Goal: Task Accomplishment & Management: Manage account settings

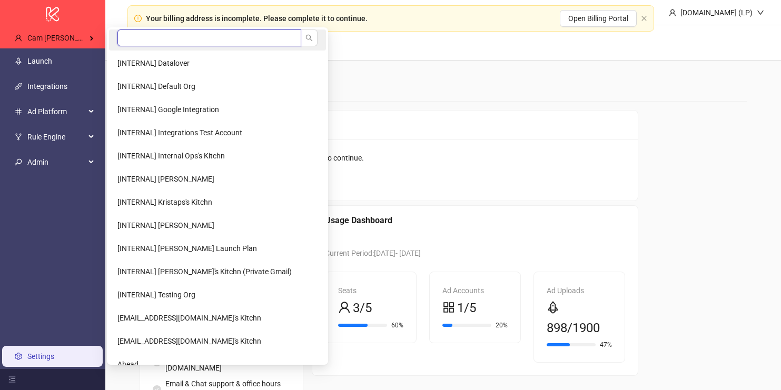
click at [177, 39] on input "search" at bounding box center [209, 37] width 184 height 17
type input "*"
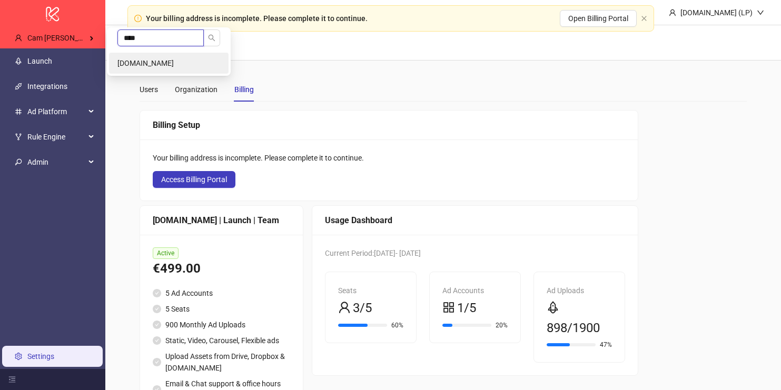
type input "****"
click at [137, 57] on li "[DOMAIN_NAME]" at bounding box center [169, 63] width 120 height 21
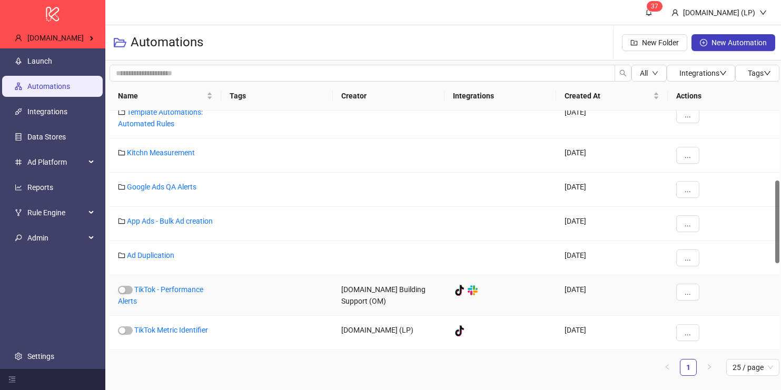
scroll to position [203, 0]
click at [149, 217] on link "App Ads - Bulk Ad creation" at bounding box center [170, 221] width 86 height 8
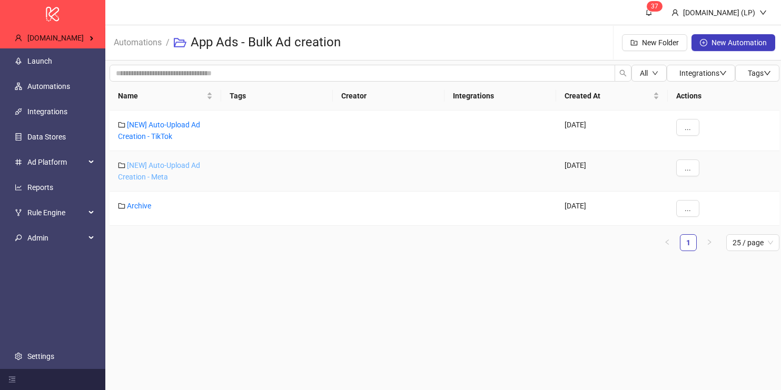
click at [160, 166] on link "[NEW] Auto-Upload Ad Creation - Meta" at bounding box center [159, 171] width 82 height 20
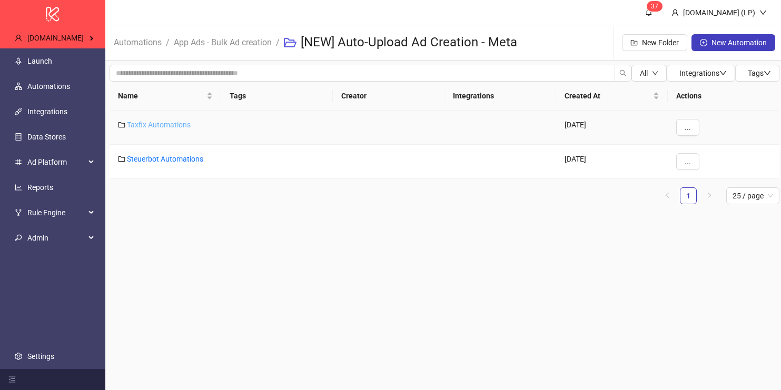
click at [152, 126] on link "Taxfix Automations" at bounding box center [159, 125] width 64 height 8
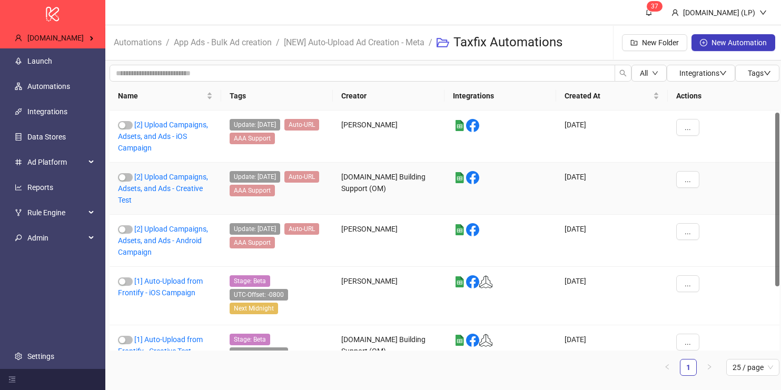
scroll to position [92, 0]
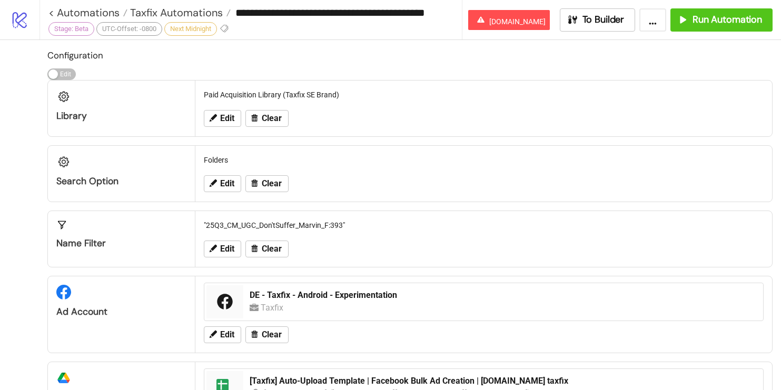
scroll to position [95, 0]
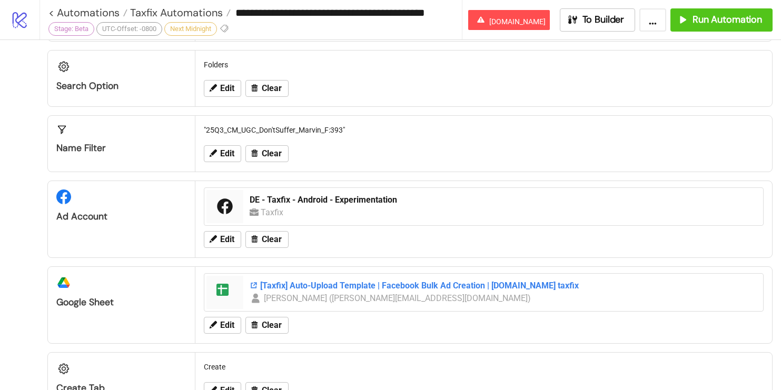
click at [307, 282] on div "[Taxfix] Auto-Upload Template | Facebook Bulk Ad Creation | Kitchn.io taxfix" at bounding box center [503, 286] width 507 height 12
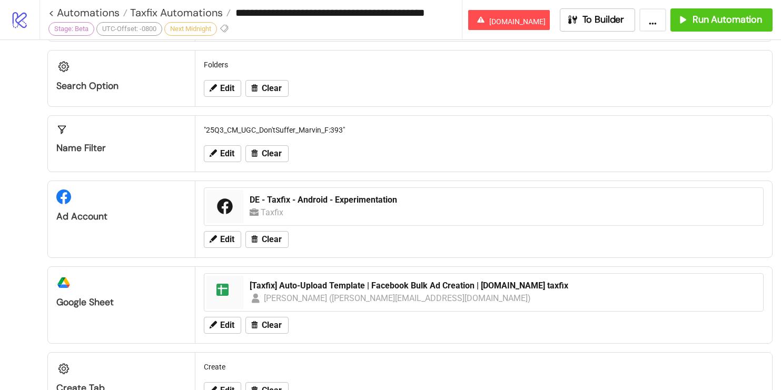
click at [36, 9] on link "logo/logo-mobile" at bounding box center [20, 20] width 40 height 40
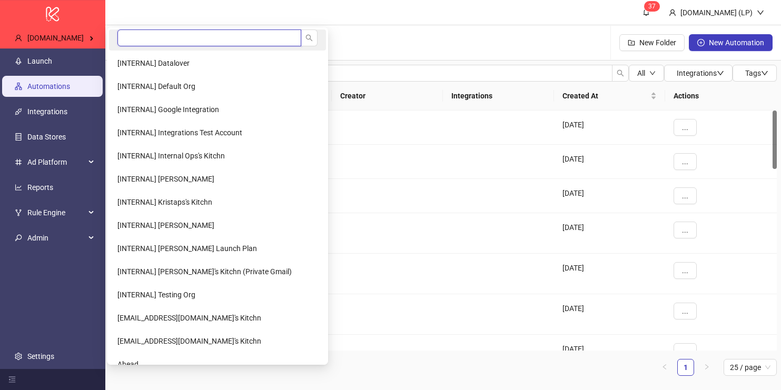
click at [137, 42] on input "search" at bounding box center [209, 37] width 184 height 17
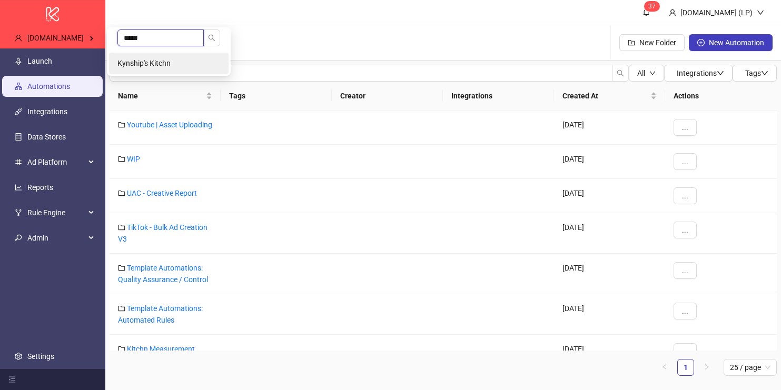
type input "*****"
click at [131, 60] on span "Kynship's Kitchn" at bounding box center [143, 63] width 53 height 8
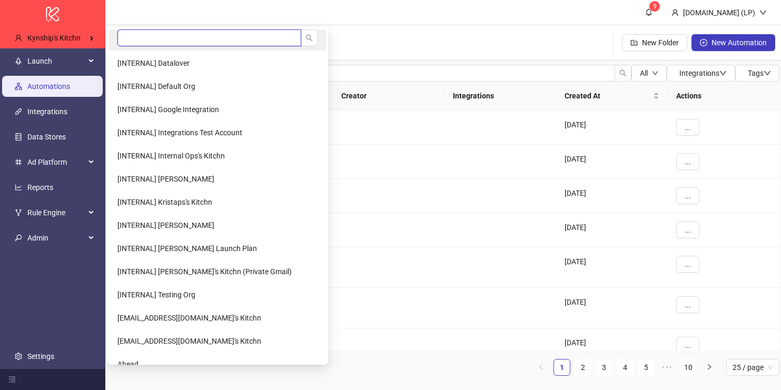
click at [150, 40] on input "search" at bounding box center [209, 37] width 184 height 17
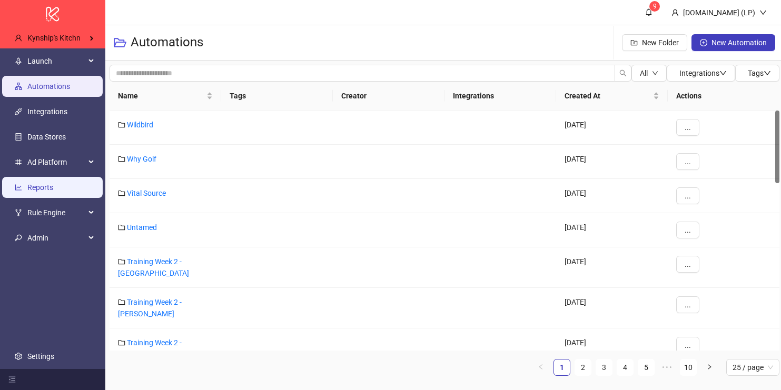
click at [53, 183] on link "Reports" at bounding box center [40, 187] width 26 height 8
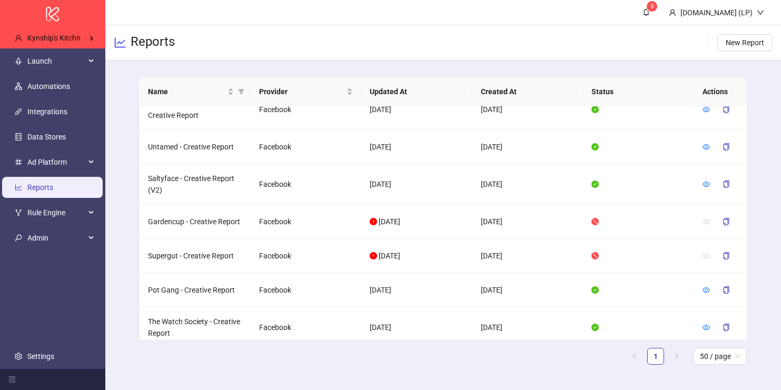
scroll to position [1250, 0]
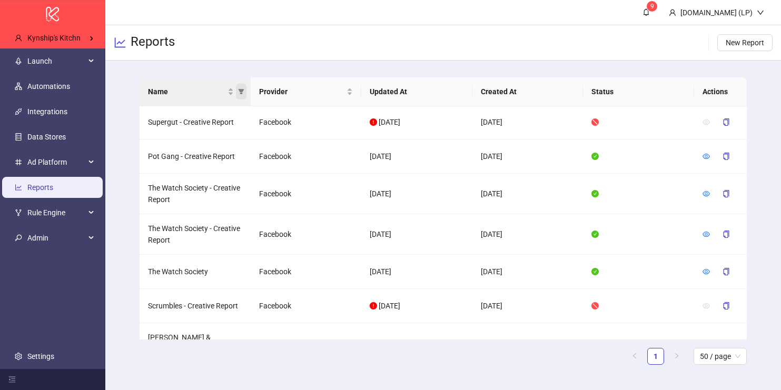
click at [244, 92] on icon "filter" at bounding box center [241, 91] width 6 height 6
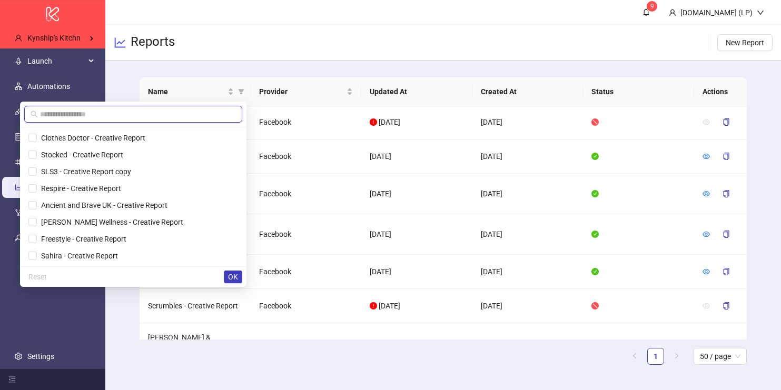
click at [195, 113] on input "text" at bounding box center [138, 115] width 196 height 12
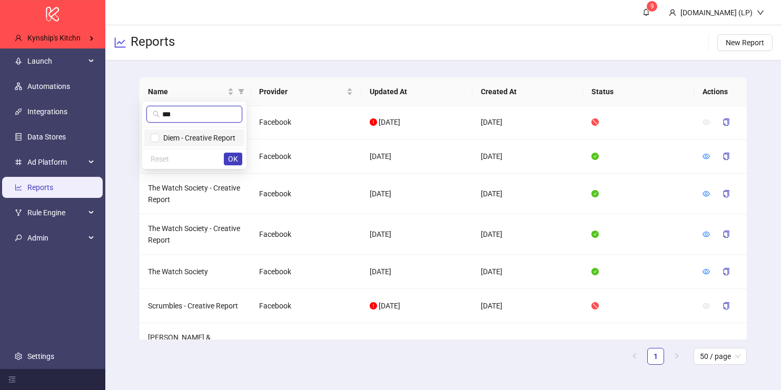
type input "***"
click at [192, 139] on span "Diem - Creative Report" at bounding box center [197, 138] width 76 height 8
click at [230, 160] on span "OK" at bounding box center [233, 159] width 10 height 8
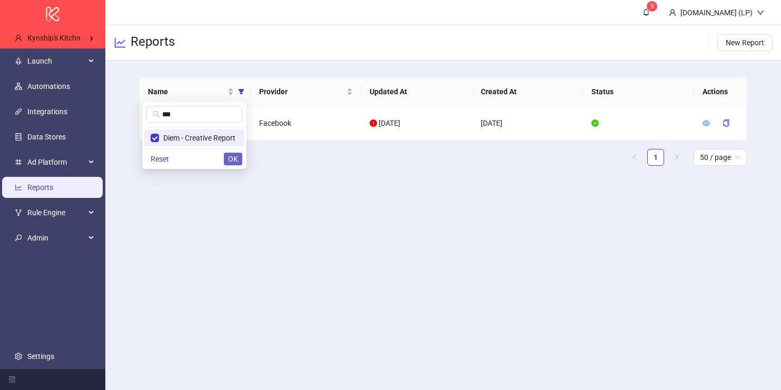
scroll to position [0, 0]
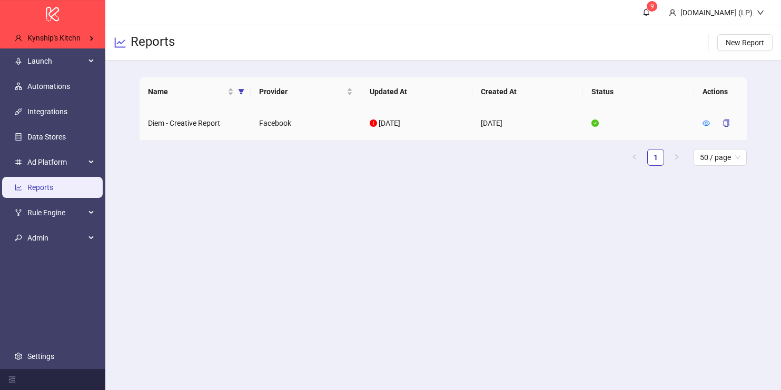
click at [699, 121] on td at bounding box center [720, 123] width 53 height 34
click at [701, 121] on td at bounding box center [720, 123] width 53 height 34
click at [703, 123] on icon "eye" at bounding box center [706, 123] width 7 height 5
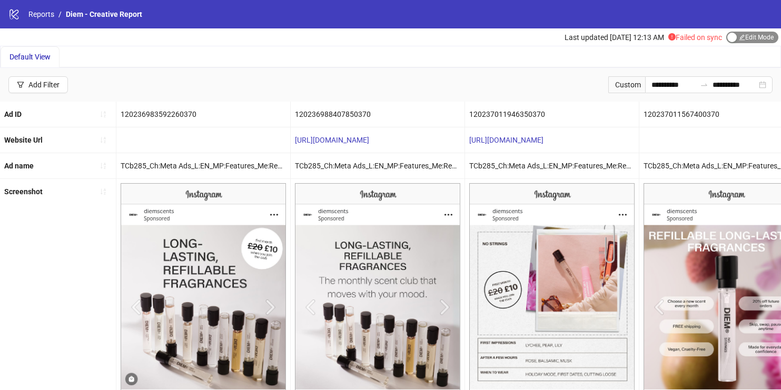
click at [732, 32] on span "Edit Mode Edit Mode" at bounding box center [752, 38] width 52 height 12
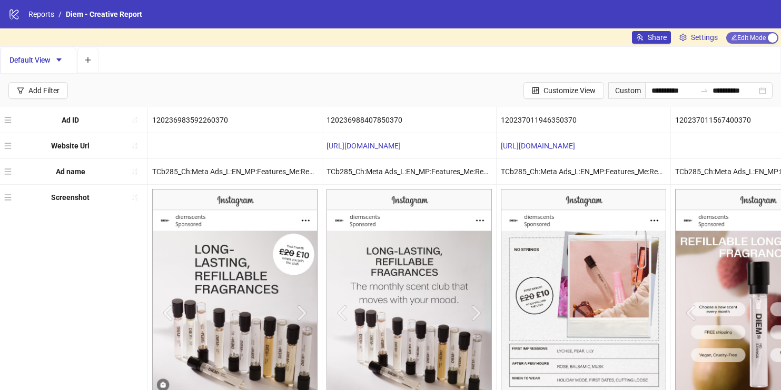
click at [763, 38] on span "Edit Mode Edit Mode" at bounding box center [752, 38] width 52 height 12
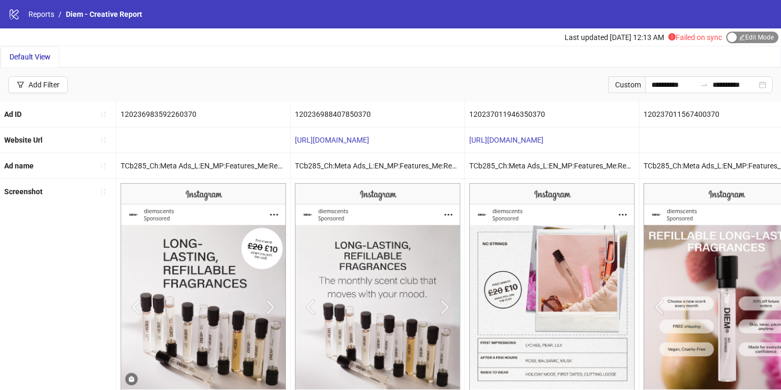
click at [727, 35] on div "button" at bounding box center [731, 37] width 9 height 9
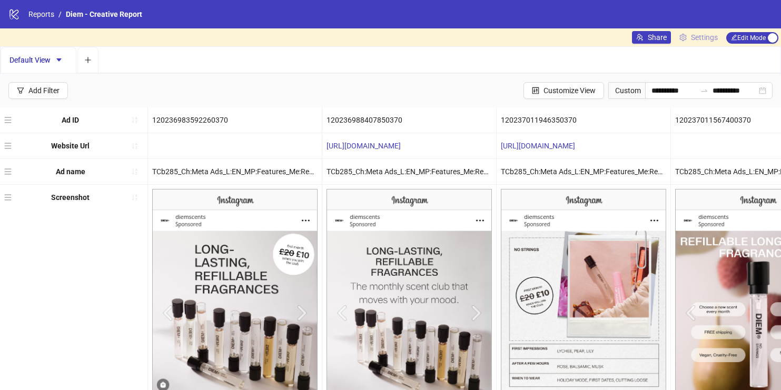
click at [717, 35] on link "Settings" at bounding box center [698, 37] width 47 height 13
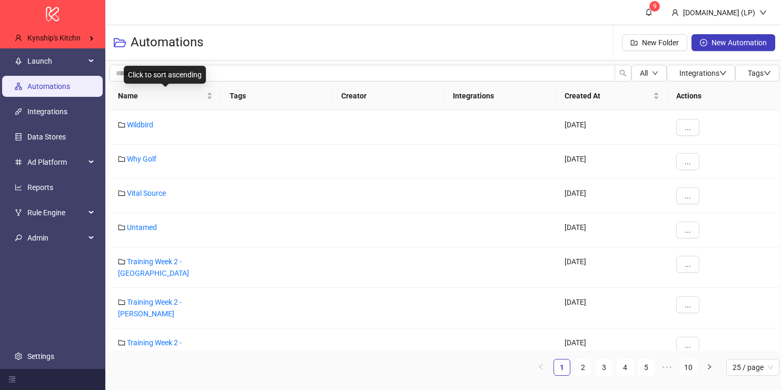
click at [135, 81] on div "Click to sort ascending" at bounding box center [165, 75] width 82 height 18
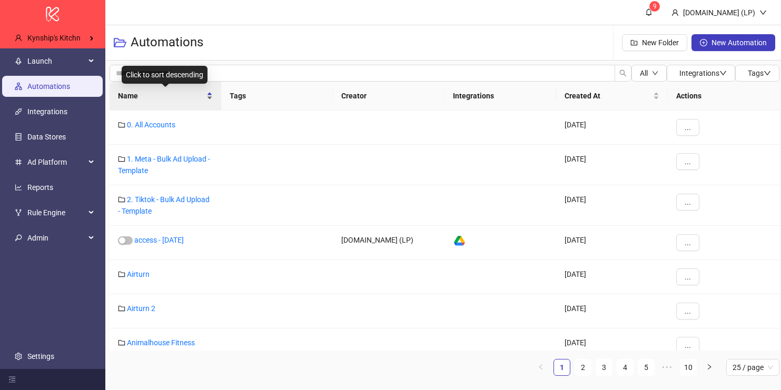
click at [141, 99] on span "Name" at bounding box center [161, 96] width 86 height 12
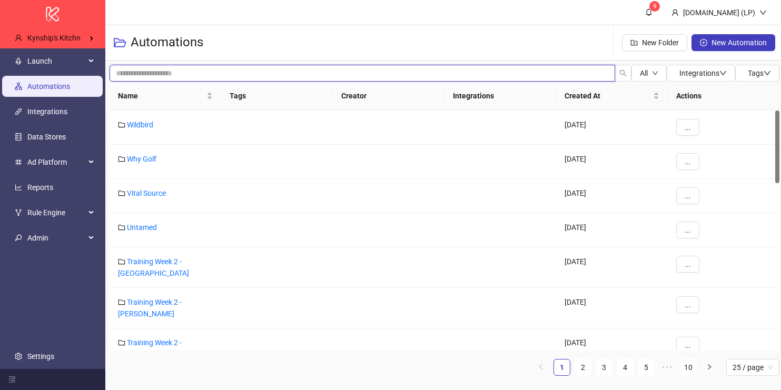
click at [204, 74] on input "search" at bounding box center [363, 73] width 506 height 17
type input "********"
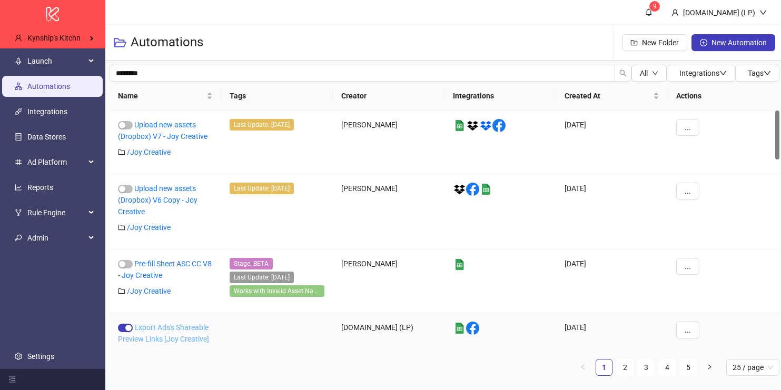
click at [160, 331] on link "Export Ads's Shareable Preview Links [Joy Creative]" at bounding box center [163, 333] width 91 height 20
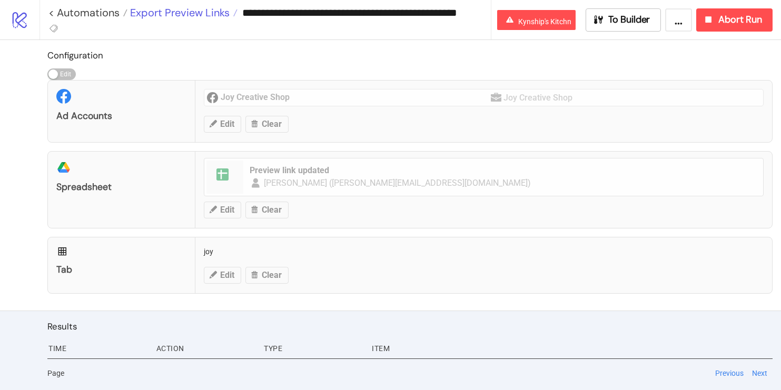
click at [214, 17] on span "Export Preview Links" at bounding box center [178, 13] width 102 height 14
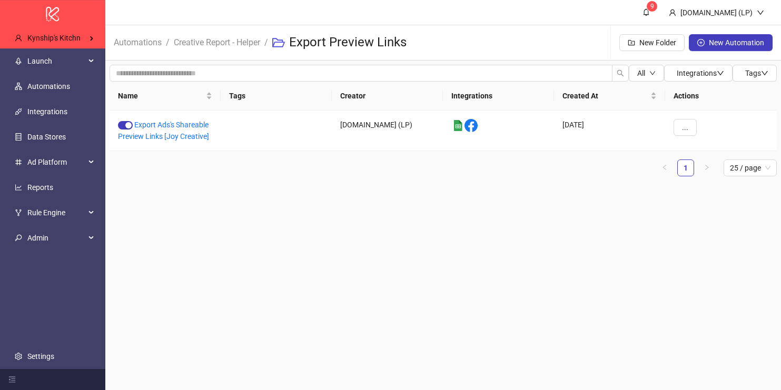
click at [189, 64] on div "All Integrations Tags Name Tags Creator Integrations Created At Actions Export …" at bounding box center [443, 125] width 676 height 129
click at [189, 65] on input "search" at bounding box center [361, 73] width 503 height 17
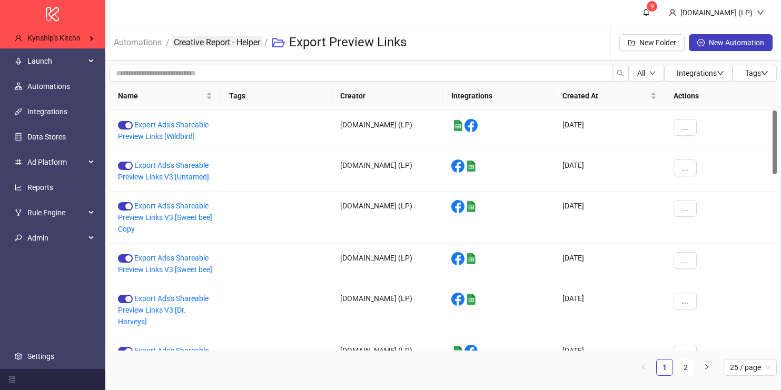
click at [216, 44] on link "Creative Report - Helper" at bounding box center [217, 42] width 91 height 12
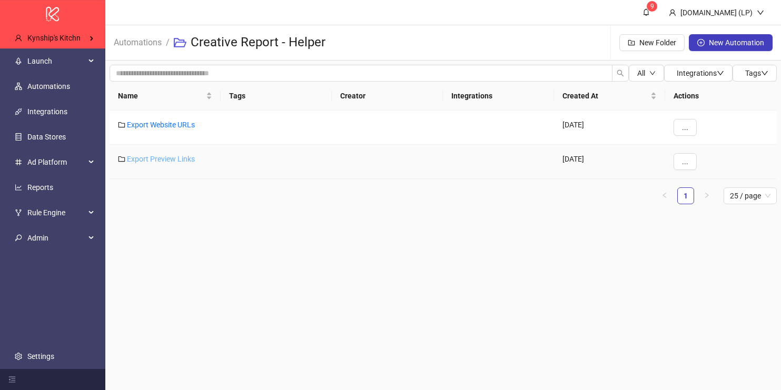
click at [175, 160] on link "Export Preview Links" at bounding box center [161, 159] width 68 height 8
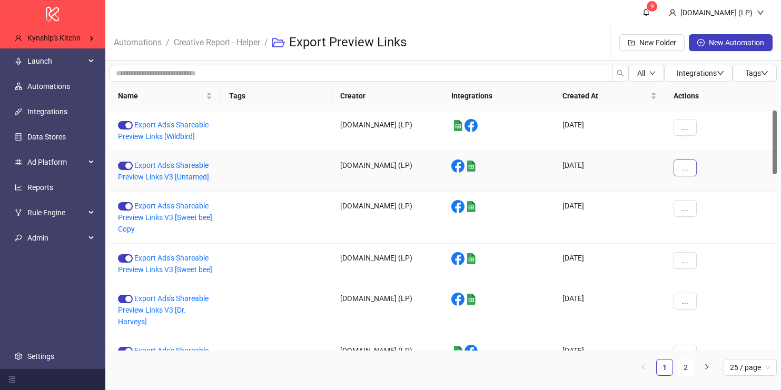
click at [685, 174] on button "..." at bounding box center [685, 168] width 23 height 17
click at [702, 259] on span "Duplicate" at bounding box center [709, 257] width 31 height 12
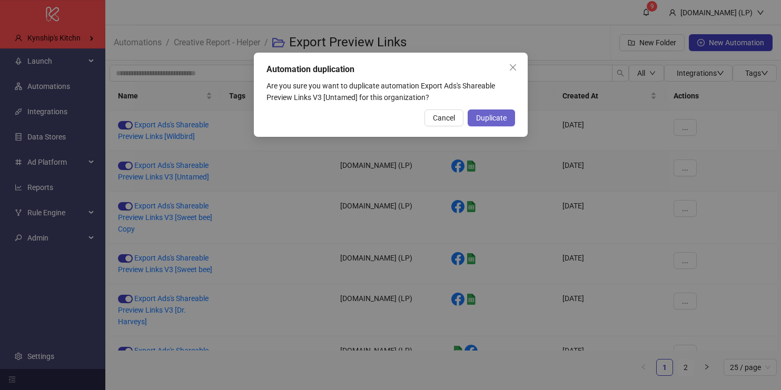
click at [500, 115] on span "Duplicate" at bounding box center [491, 118] width 31 height 8
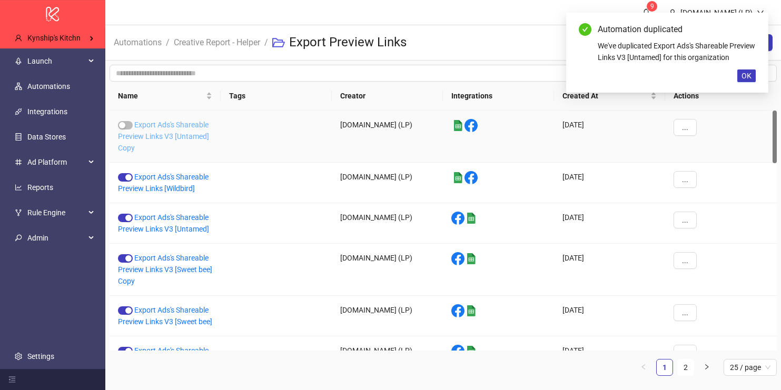
click at [182, 126] on link "Export Ads's Shareable Preview Links V3 [Untamed] Copy" at bounding box center [163, 137] width 91 height 32
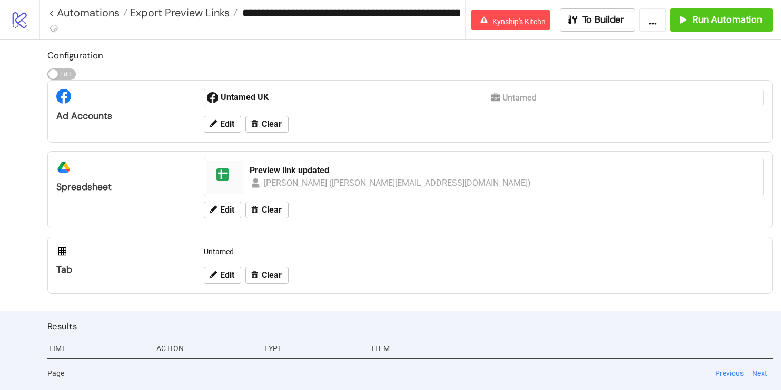
scroll to position [0, 57]
drag, startPoint x: 387, startPoint y: 13, endPoint x: 454, endPoint y: 24, distance: 67.9
click at [455, 25] on div "**********" at bounding box center [253, 20] width 426 height 40
type input "**********"
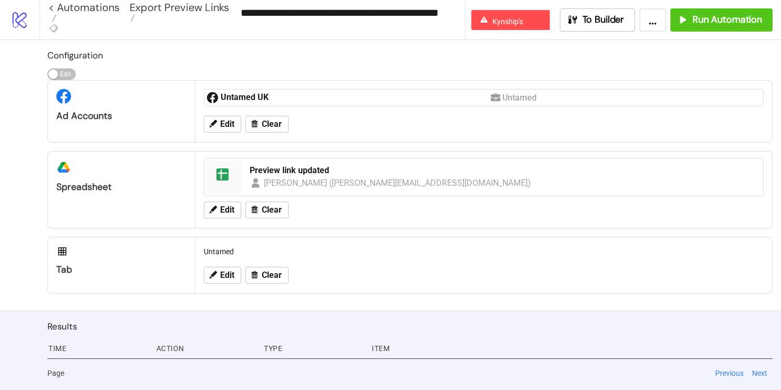
scroll to position [0, 0]
click at [245, 172] on div "Preview link updated Laura Pineda Suárez (laura@kitchn.io)" at bounding box center [503, 177] width 516 height 33
click at [264, 170] on div "Preview link updated" at bounding box center [503, 171] width 507 height 12
click at [224, 120] on span "Edit" at bounding box center [227, 124] width 14 height 9
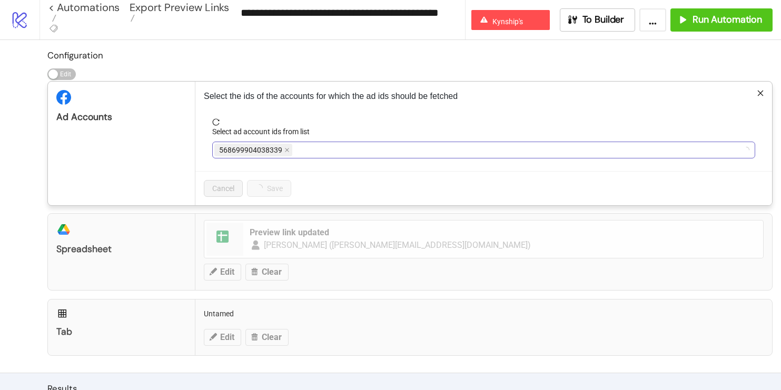
click at [266, 143] on div "568699904038339" at bounding box center [254, 150] width 80 height 15
drag, startPoint x: 290, startPoint y: 143, endPoint x: 287, endPoint y: 153, distance: 10.9
click at [287, 153] on div "Untamed UK" at bounding box center [478, 150] width 528 height 15
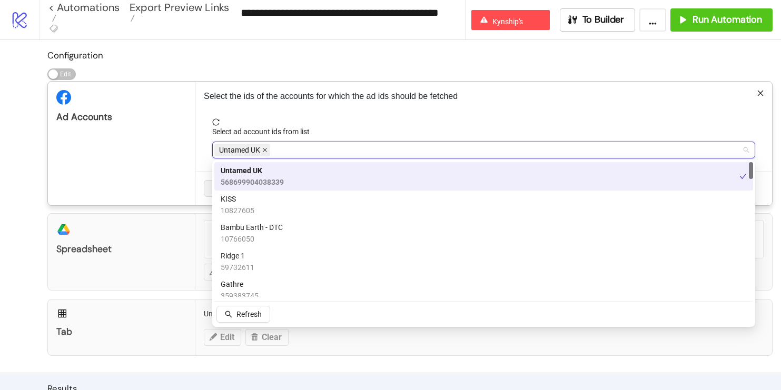
click at [262, 150] on icon "close" at bounding box center [264, 149] width 5 height 5
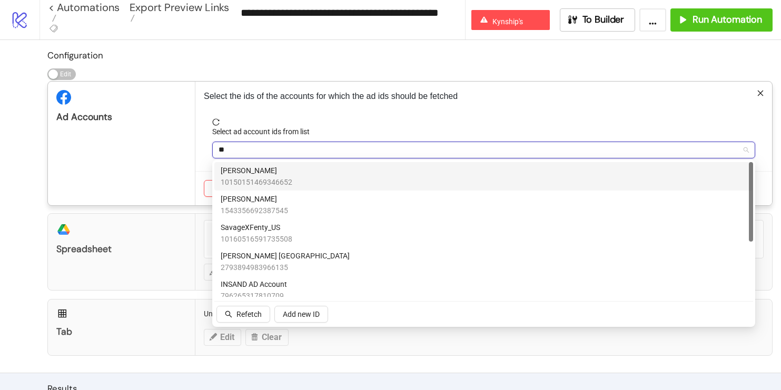
type input "***"
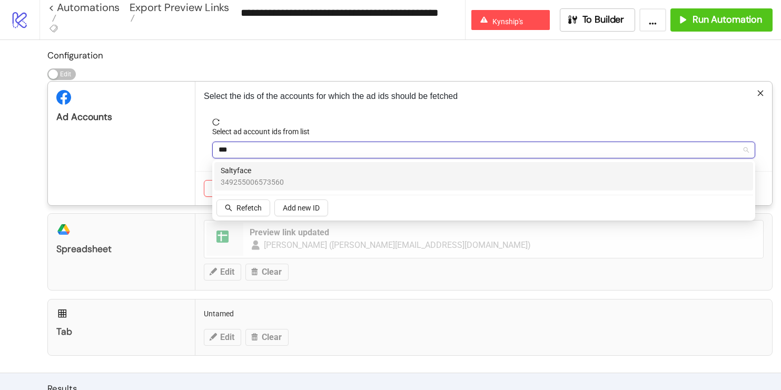
click at [239, 171] on span "Saltyface" at bounding box center [252, 171] width 63 height 12
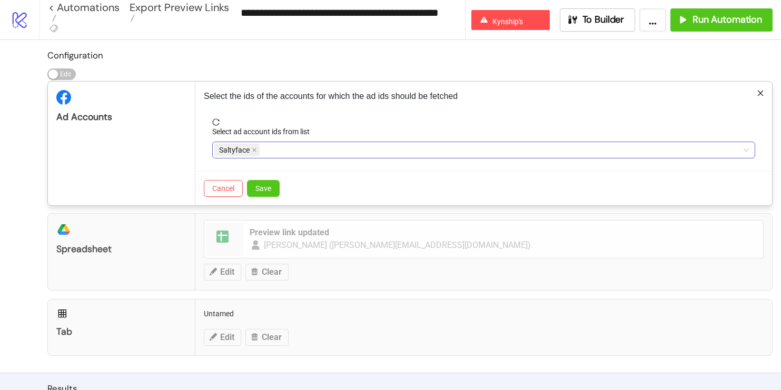
click at [171, 144] on div "Ad Accounts" at bounding box center [121, 144] width 147 height 124
click at [263, 182] on button "Save" at bounding box center [263, 188] width 33 height 17
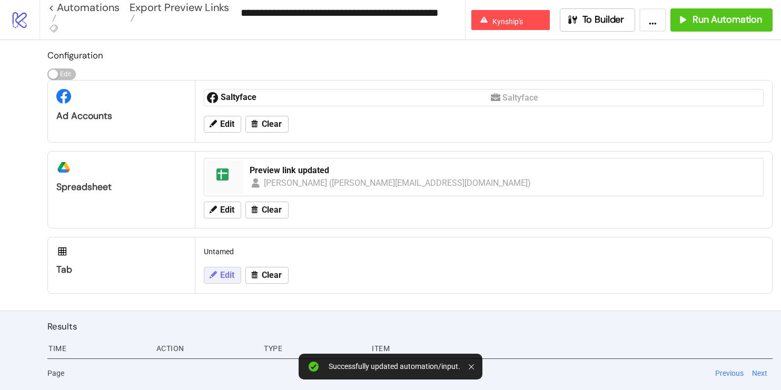
click at [214, 278] on icon at bounding box center [212, 274] width 9 height 9
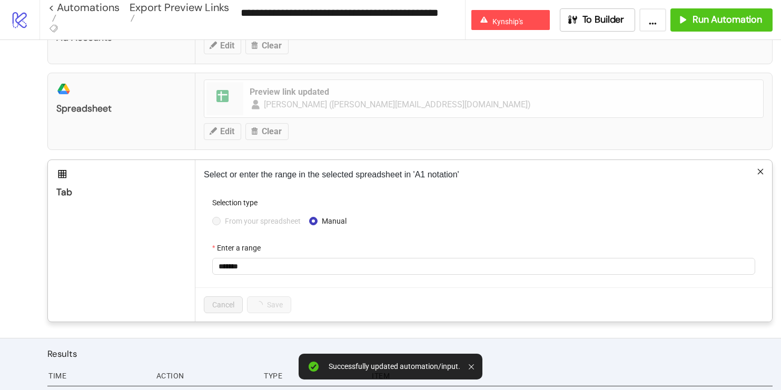
scroll to position [103, 0]
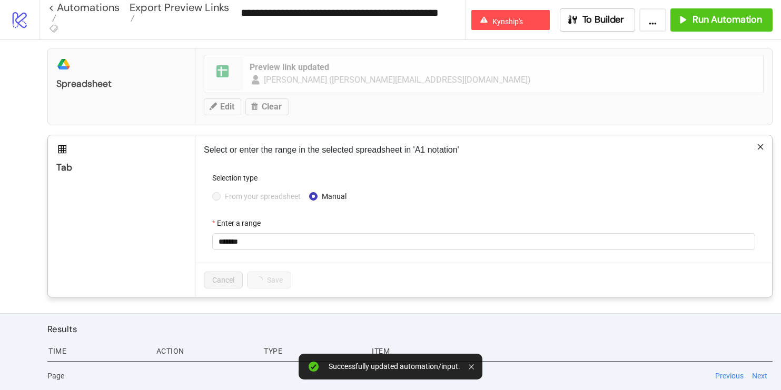
click at [228, 191] on span "From your spreadsheet" at bounding box center [263, 197] width 84 height 12
click at [234, 193] on span "From your spreadsheet" at bounding box center [263, 197] width 84 height 12
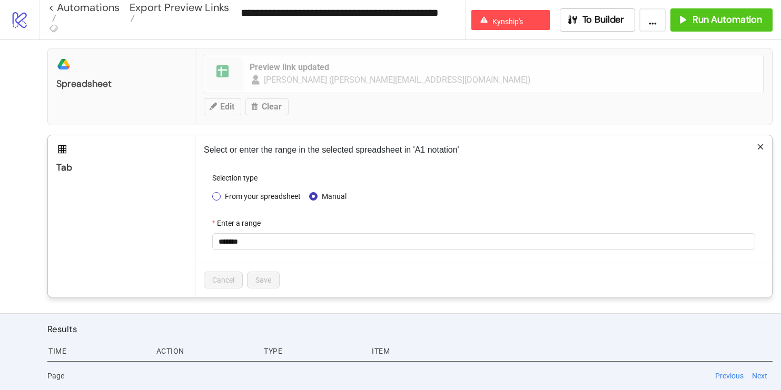
click at [242, 199] on span "From your spreadsheet" at bounding box center [263, 197] width 84 height 12
click at [235, 236] on span "Untamed" at bounding box center [484, 242] width 530 height 16
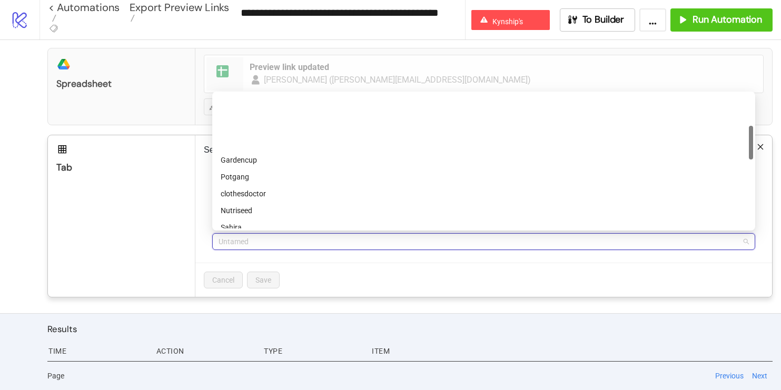
scroll to position [0, 0]
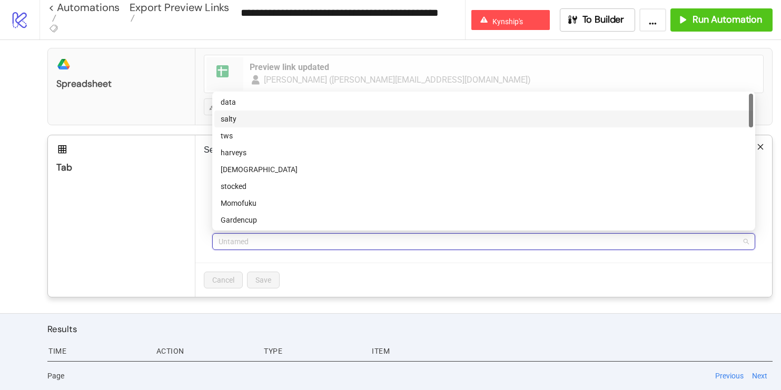
click at [241, 122] on div "salty" at bounding box center [484, 119] width 526 height 12
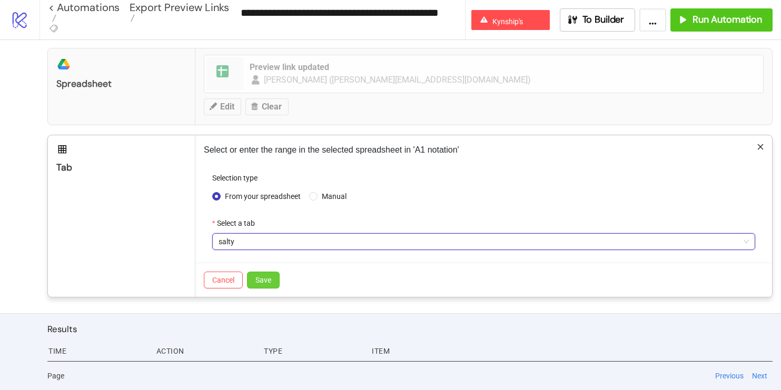
click at [272, 277] on button "Save" at bounding box center [263, 280] width 33 height 17
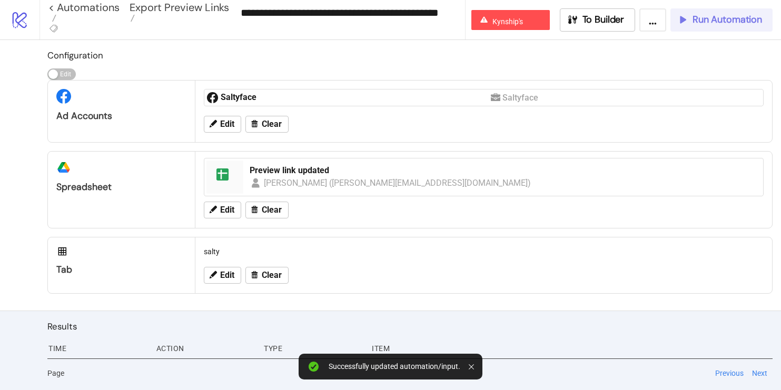
click at [704, 22] on span "Run Automation" at bounding box center [728, 20] width 70 height 12
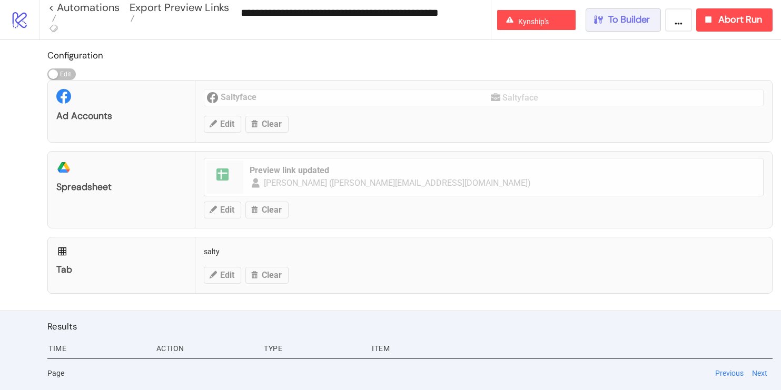
click at [622, 14] on span "To Builder" at bounding box center [629, 20] width 42 height 12
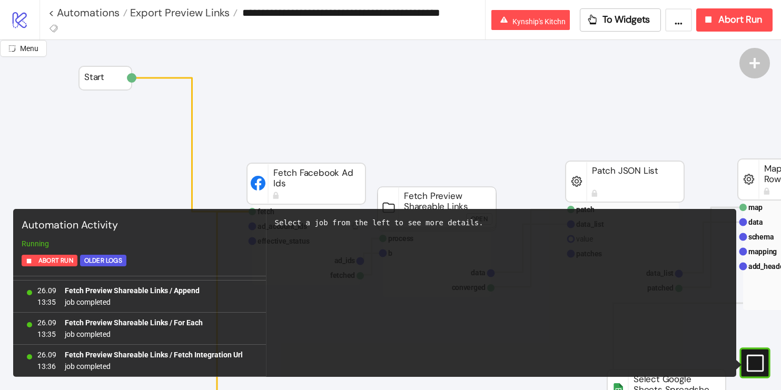
scroll to position [17155, 0]
click at [17, 24] on icon "logo/logo-mobile" at bounding box center [20, 20] width 18 height 18
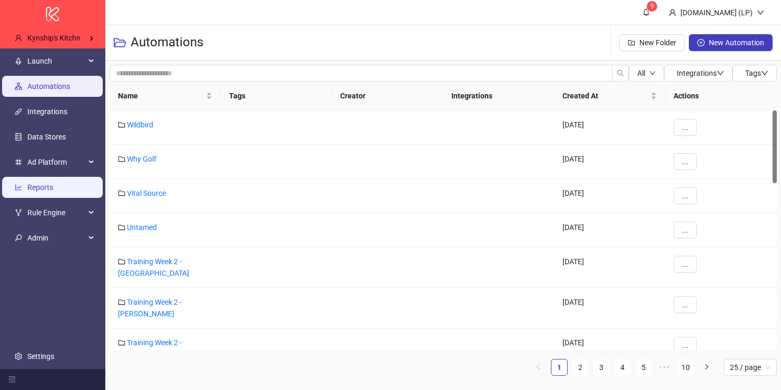
click at [53, 183] on link "Reports" at bounding box center [40, 187] width 26 height 8
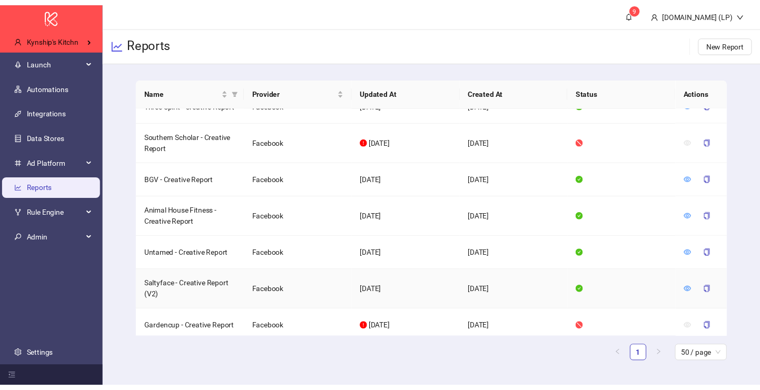
scroll to position [1012, 0]
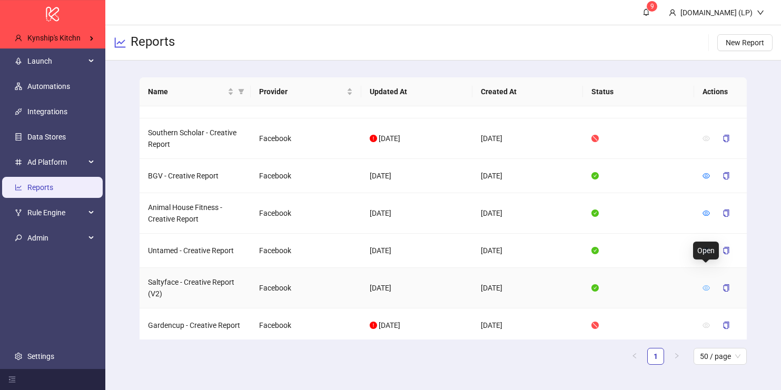
click at [706, 284] on icon "eye" at bounding box center [706, 287] width 7 height 7
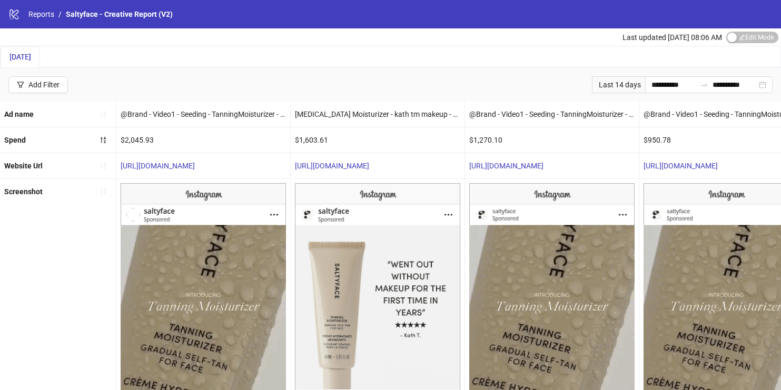
click at [751, 44] on div "Last updated Sep 26, 08:06 AM Edit Mode Edit Mode" at bounding box center [702, 36] width 159 height 17
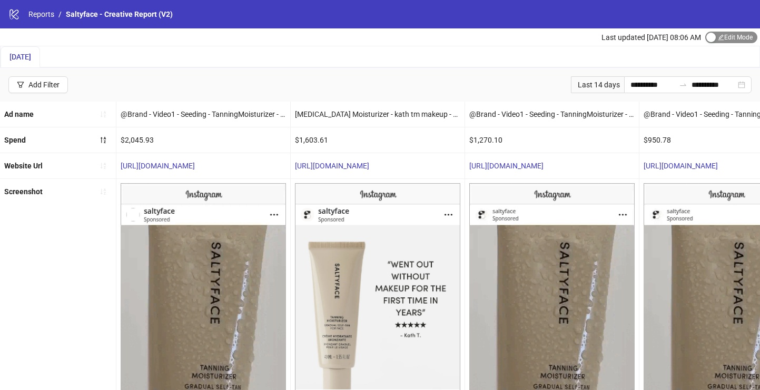
click at [722, 38] on span "Edit Mode Edit Mode" at bounding box center [731, 38] width 52 height 12
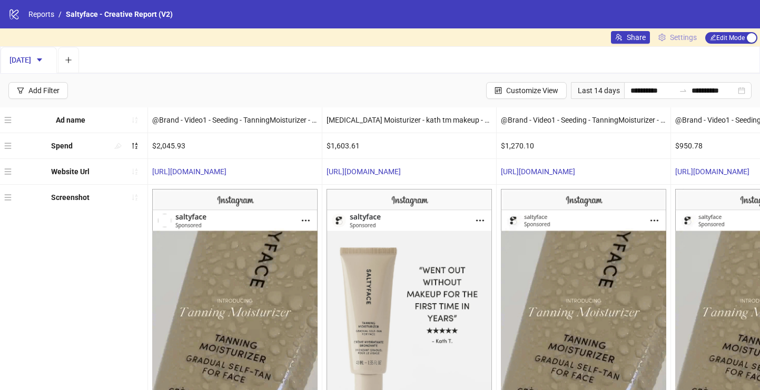
click at [698, 36] on link "Settings" at bounding box center [677, 37] width 47 height 13
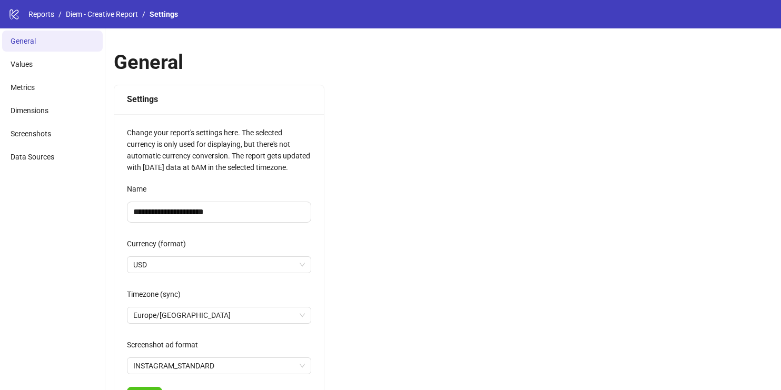
click at [49, 145] on ul "General Values Metrics Dimensions Screenshots Data Sources" at bounding box center [52, 297] width 105 height 538
click at [49, 166] on li "Data Sources" at bounding box center [52, 156] width 101 height 21
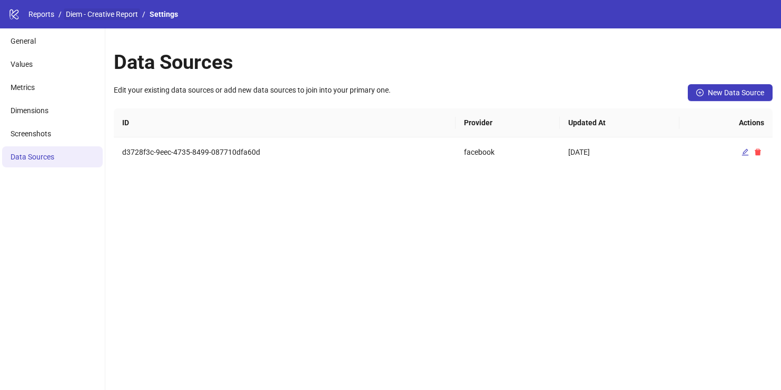
click at [122, 19] on link "Diem - Creative Report" at bounding box center [102, 14] width 76 height 12
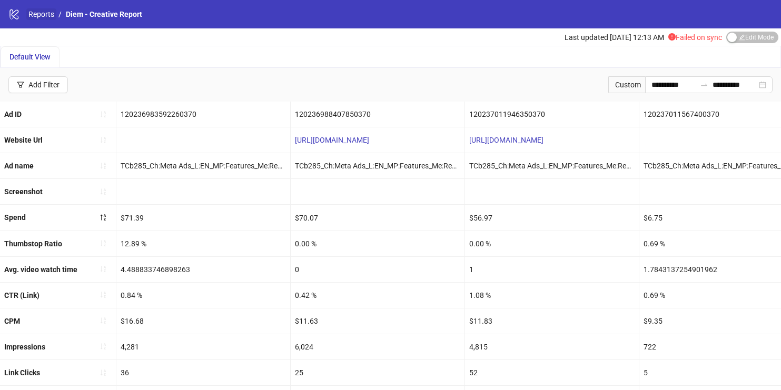
click at [43, 15] on link "Reports" at bounding box center [41, 14] width 30 height 12
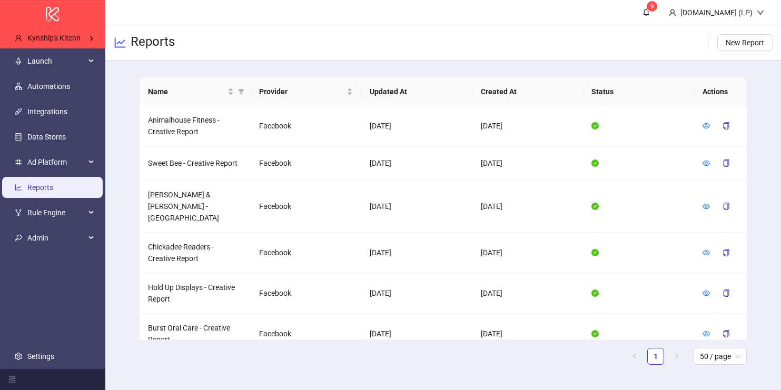
scroll to position [525, 0]
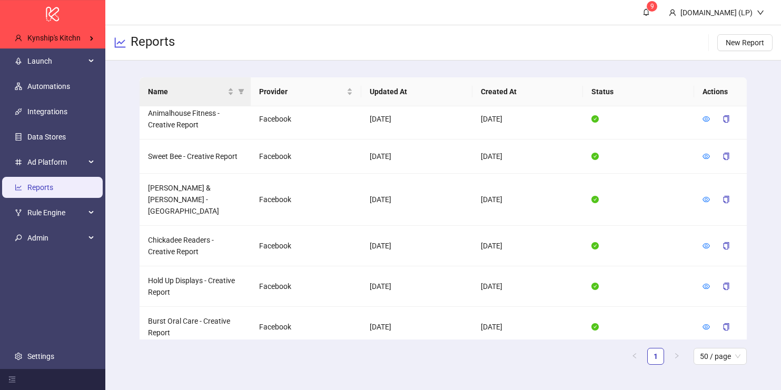
click at [183, 103] on th "Name" at bounding box center [195, 91] width 111 height 29
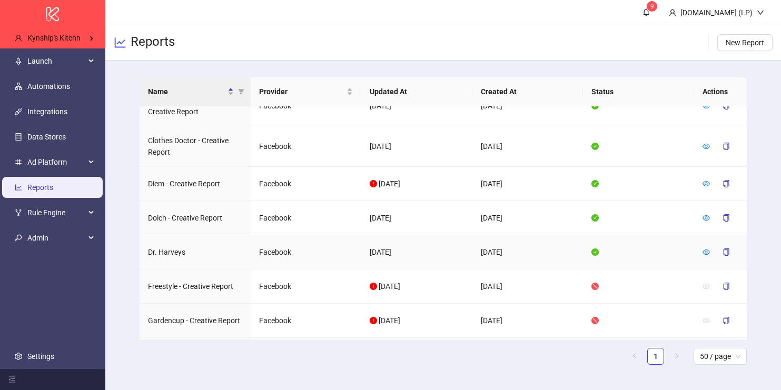
scroll to position [331, 0]
click at [729, 182] on icon "copy" at bounding box center [726, 184] width 6 height 7
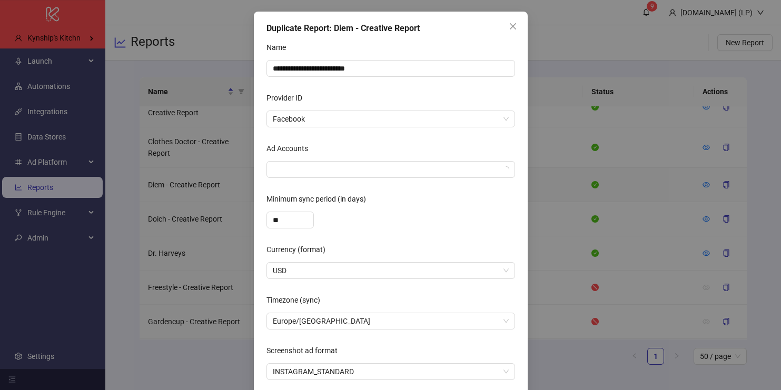
scroll to position [54, 0]
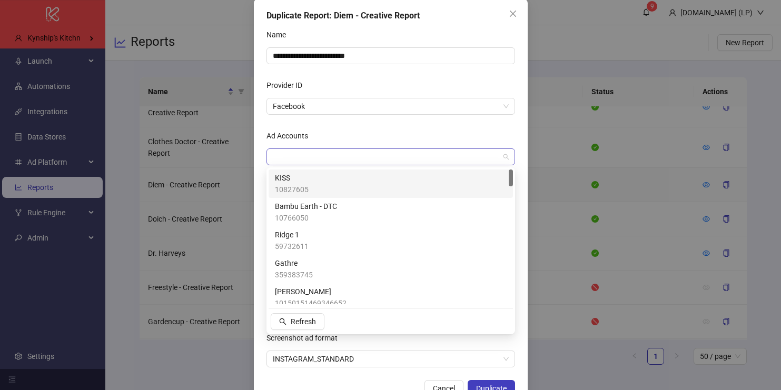
click at [416, 151] on div at bounding box center [385, 157] width 233 height 15
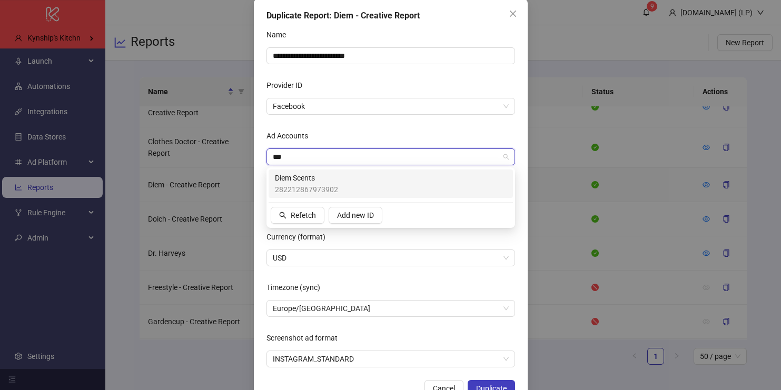
type input "****"
click at [342, 179] on div "Diem Scents 282212867973902" at bounding box center [391, 183] width 232 height 23
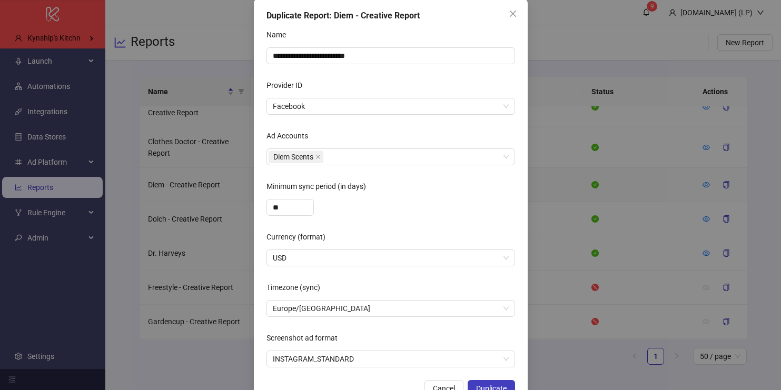
click at [338, 234] on div "Currency (format)" at bounding box center [391, 239] width 249 height 21
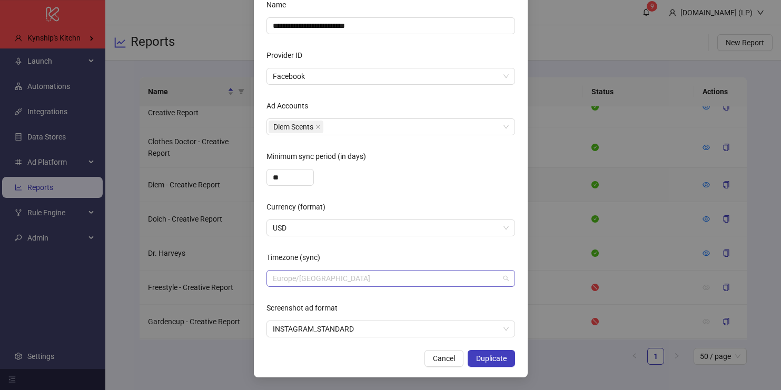
click at [313, 282] on span "Europe/London" at bounding box center [391, 279] width 236 height 16
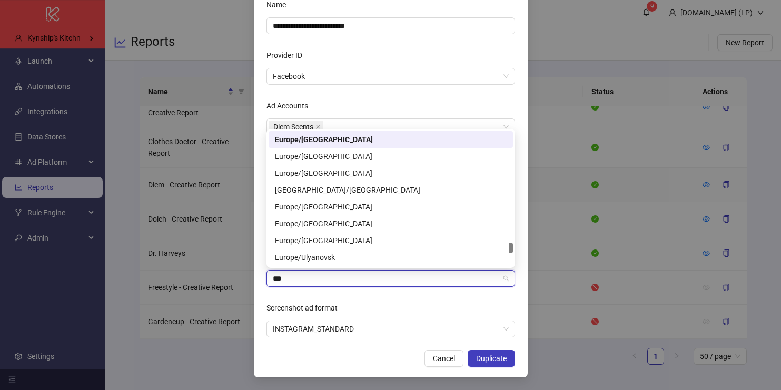
scroll to position [0, 0]
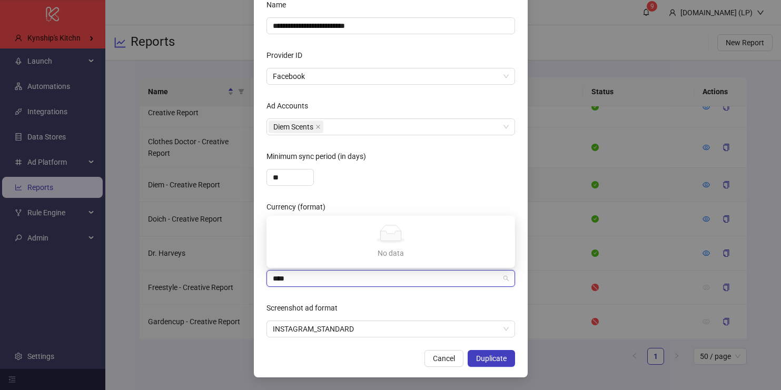
type input "***"
click at [323, 258] on div "America/Los_Angeles" at bounding box center [391, 258] width 232 height 12
click at [360, 308] on div "Screenshot ad format" at bounding box center [391, 310] width 249 height 21
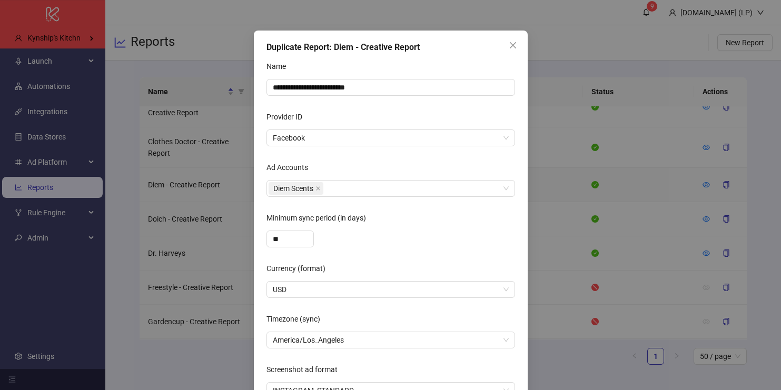
scroll to position [84, 0]
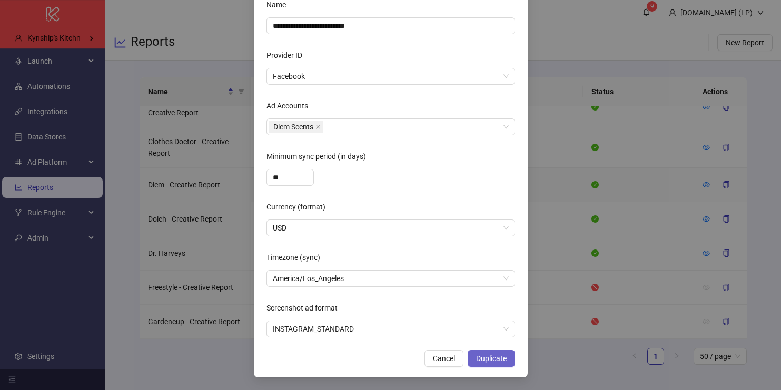
click at [485, 359] on span "Duplicate" at bounding box center [491, 359] width 31 height 8
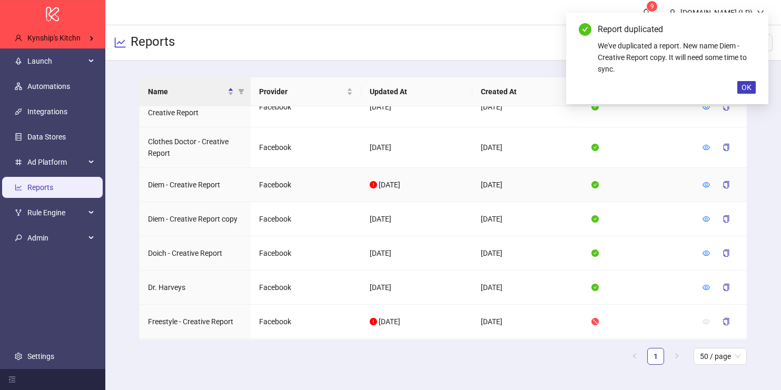
scroll to position [31, 0]
click at [706, 188] on link at bounding box center [706, 185] width 7 height 8
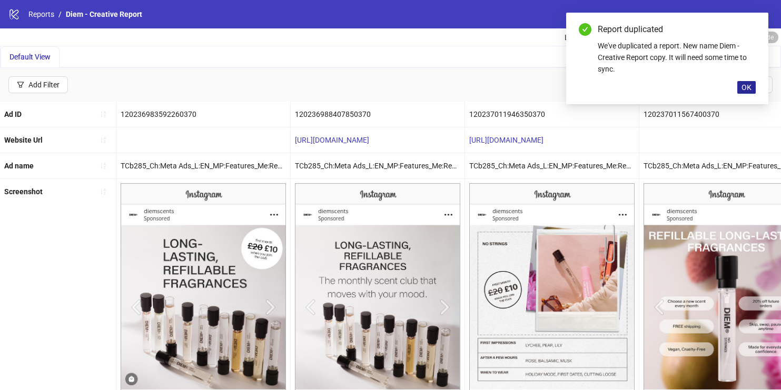
click at [746, 82] on button "OK" at bounding box center [746, 87] width 18 height 13
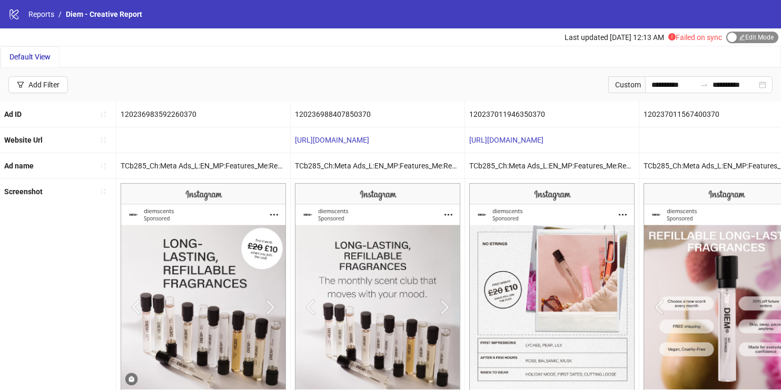
click at [741, 41] on span "Edit Mode Edit Mode" at bounding box center [752, 38] width 52 height 12
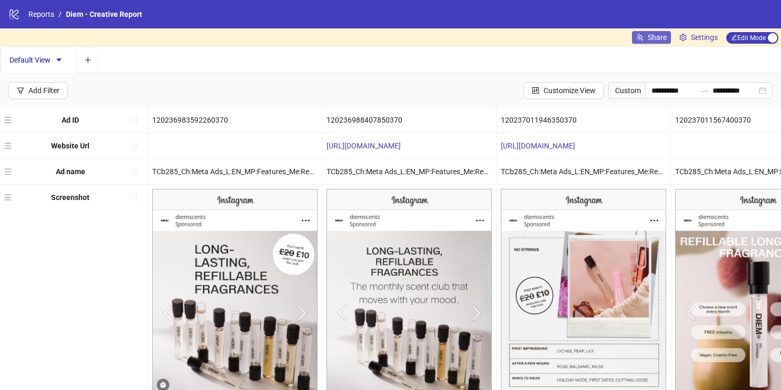
click at [659, 34] on span "Share" at bounding box center [657, 37] width 19 height 8
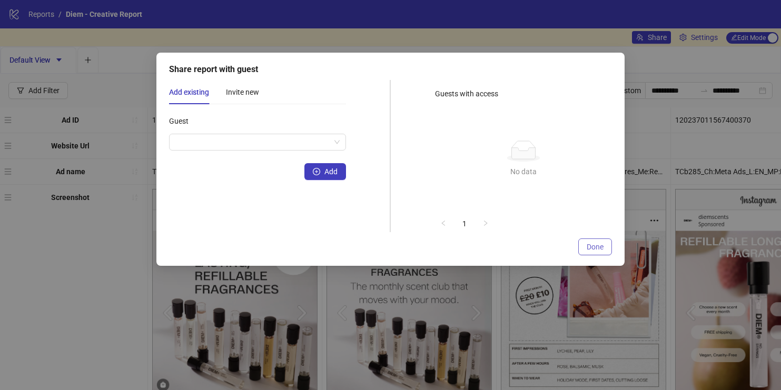
click at [591, 242] on button "Done" at bounding box center [595, 247] width 34 height 17
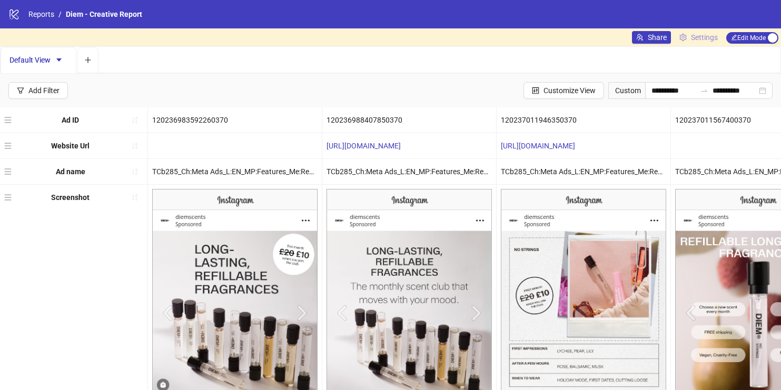
click at [692, 40] on span "Settings" at bounding box center [704, 38] width 27 height 12
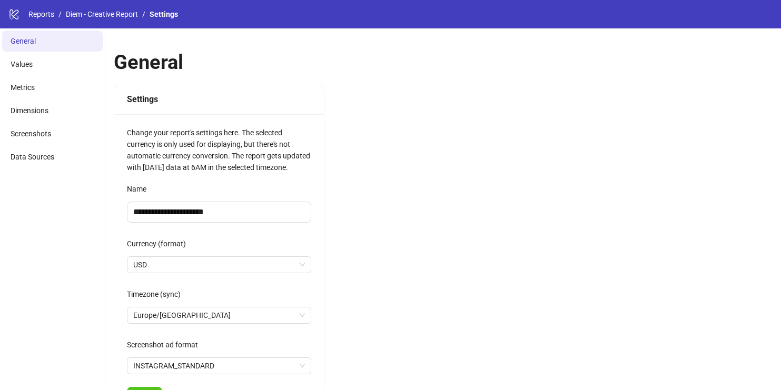
scroll to position [176, 0]
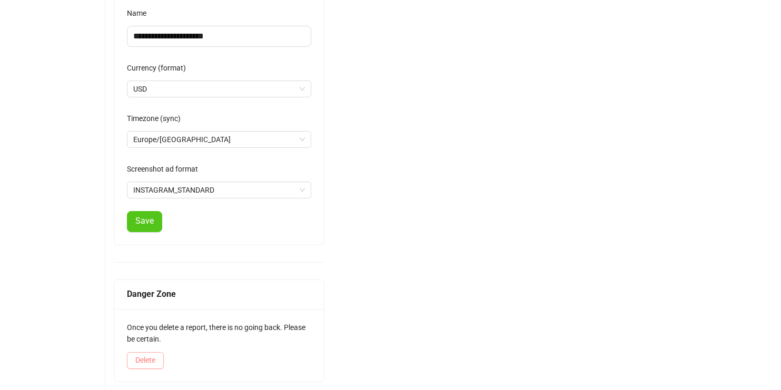
click at [147, 361] on span "Delete" at bounding box center [145, 360] width 20 height 8
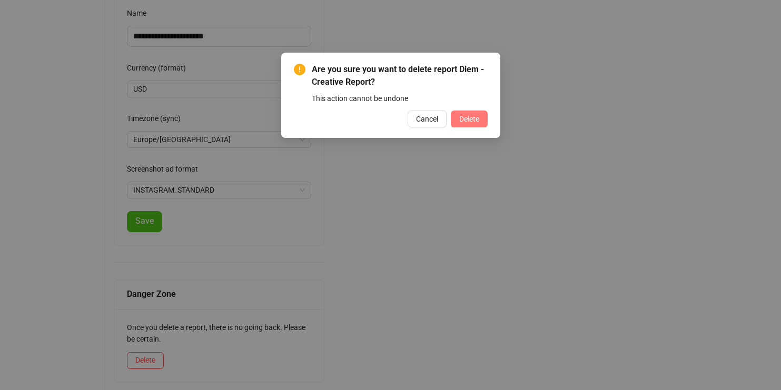
click at [454, 124] on button "Delete" at bounding box center [469, 119] width 37 height 17
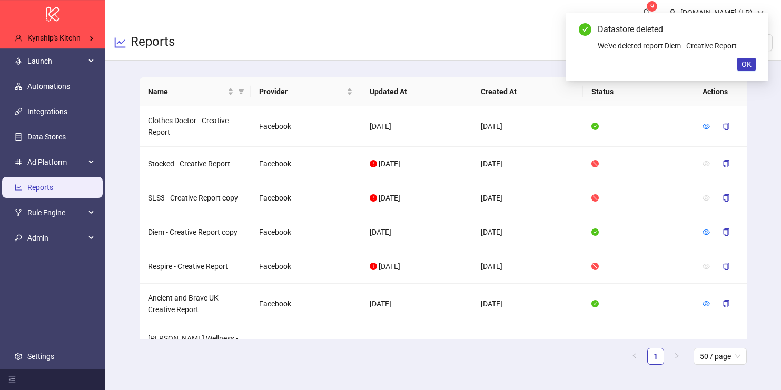
click at [736, 73] on div "Datastore deleted We've deleted report Diem - Creative Report OK" at bounding box center [667, 47] width 202 height 68
click at [749, 69] on button "OK" at bounding box center [746, 64] width 18 height 13
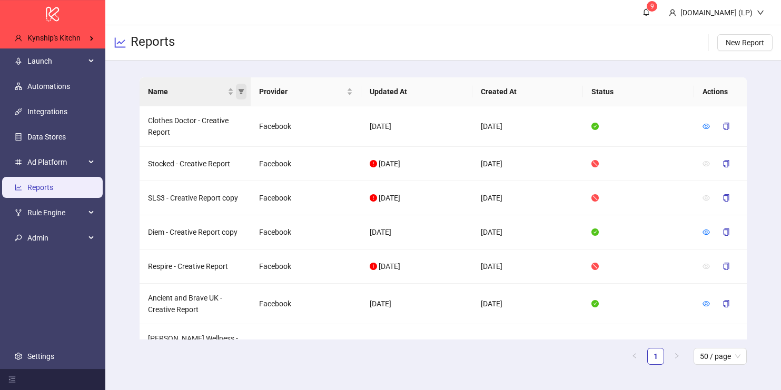
click at [242, 91] on icon "filter" at bounding box center [241, 91] width 6 height 5
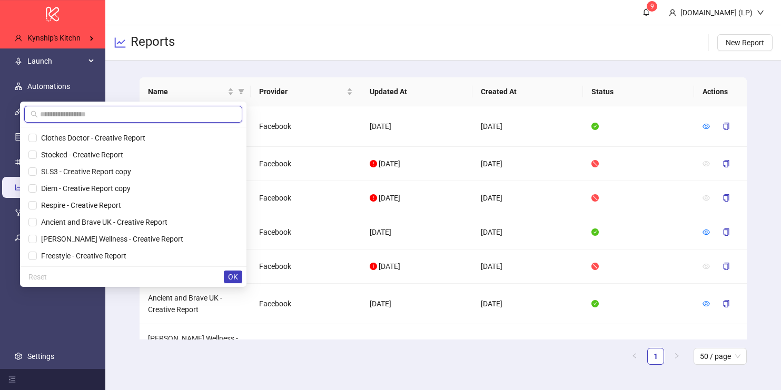
click at [204, 119] on input "text" at bounding box center [138, 115] width 196 height 12
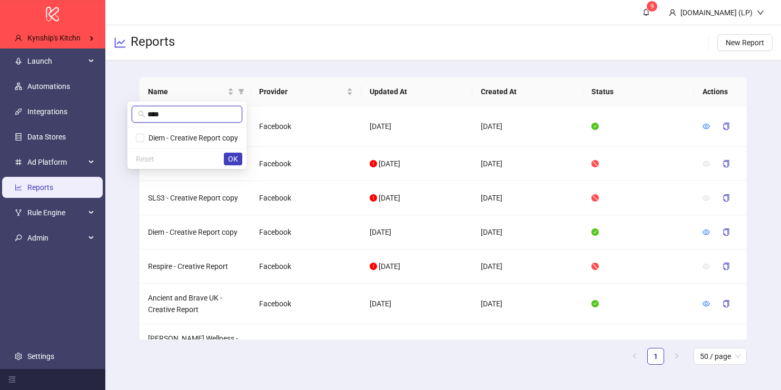
type input "****"
click at [165, 125] on div "****" at bounding box center [186, 115] width 119 height 26
click at [165, 130] on li "Diem - Creative Report copy" at bounding box center [187, 138] width 115 height 17
click at [235, 159] on span "OK" at bounding box center [233, 159] width 10 height 8
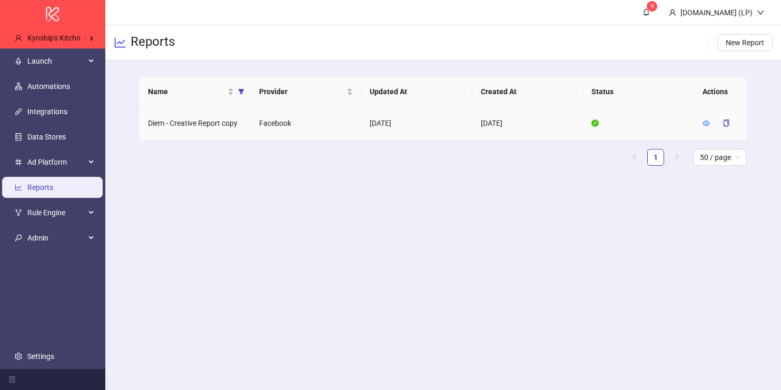
click at [700, 125] on td at bounding box center [720, 123] width 53 height 34
click at [703, 125] on icon "eye" at bounding box center [706, 123] width 7 height 7
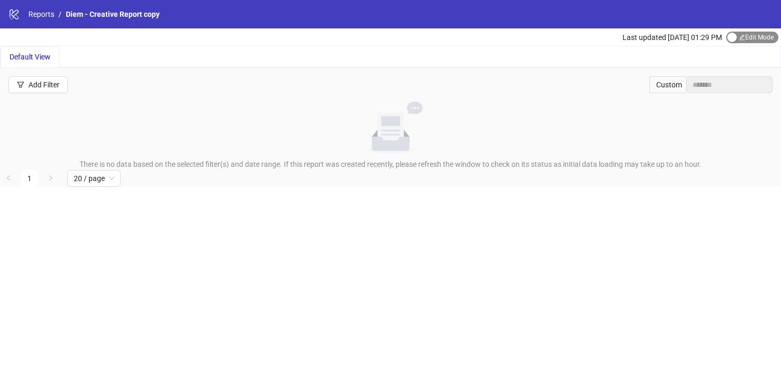
click at [750, 40] on span "Edit Mode Edit Mode" at bounding box center [752, 38] width 52 height 12
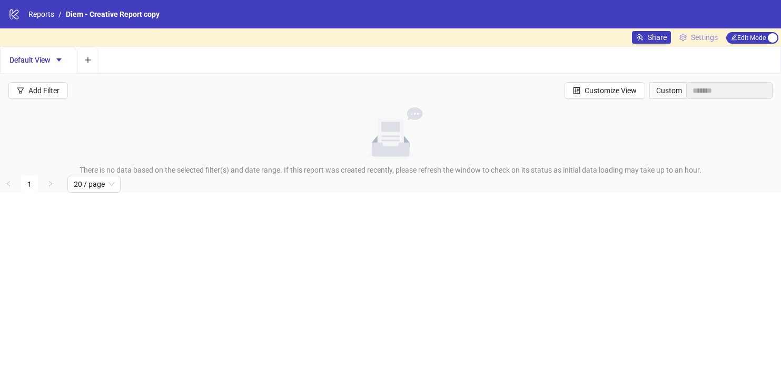
click at [710, 36] on span "Settings" at bounding box center [704, 38] width 27 height 12
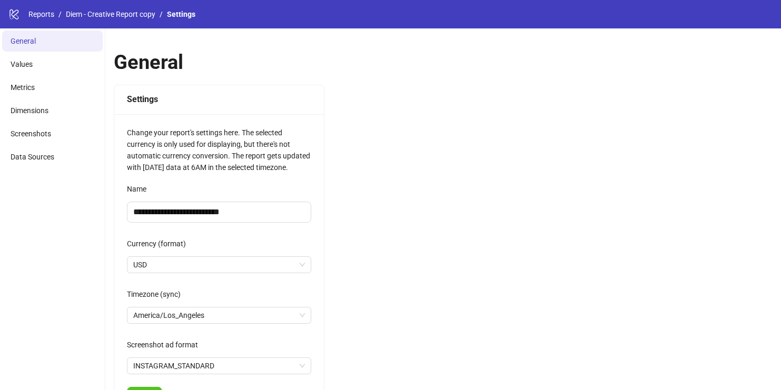
scroll to position [176, 0]
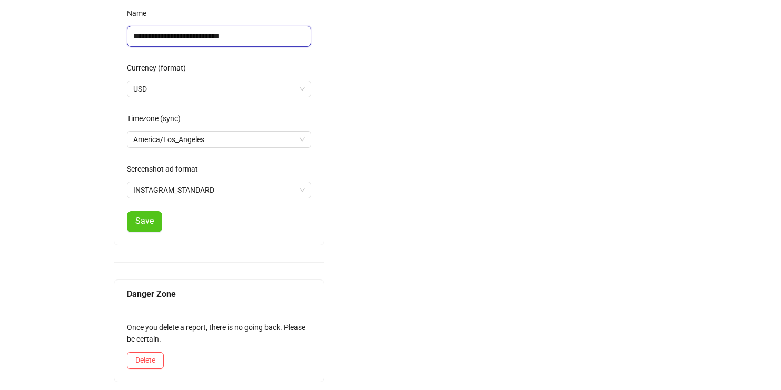
drag, startPoint x: 223, startPoint y: 32, endPoint x: 264, endPoint y: 33, distance: 41.6
click at [264, 33] on input "**********" at bounding box center [219, 36] width 184 height 21
type input "**********"
click at [144, 212] on button "Save" at bounding box center [144, 221] width 35 height 21
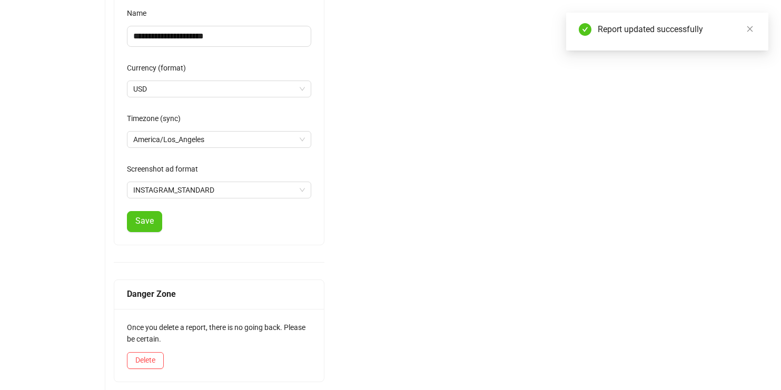
click at [442, 163] on div "**********" at bounding box center [443, 122] width 676 height 538
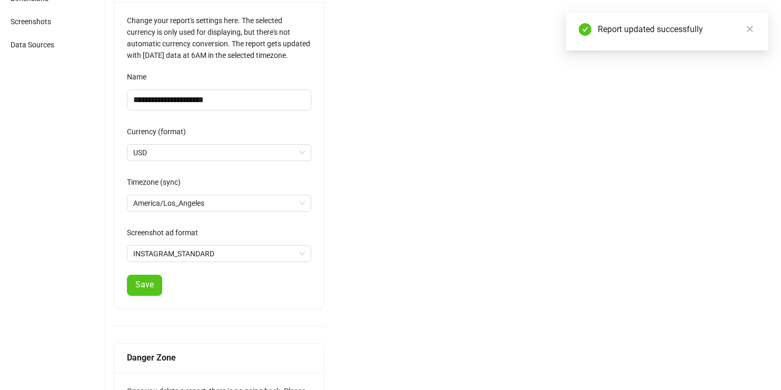
scroll to position [0, 0]
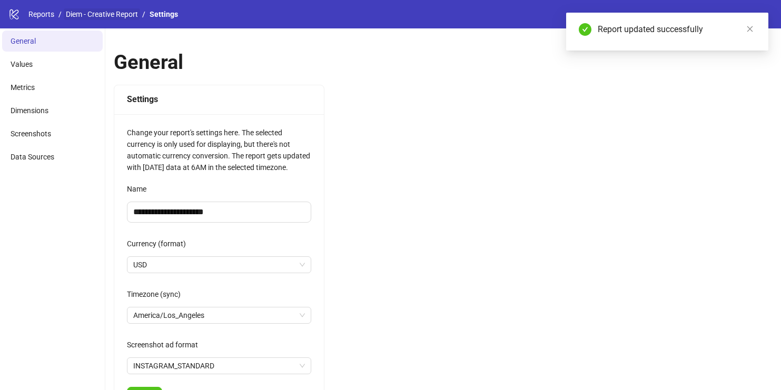
click at [105, 8] on link "Diem - Creative Report" at bounding box center [102, 14] width 76 height 12
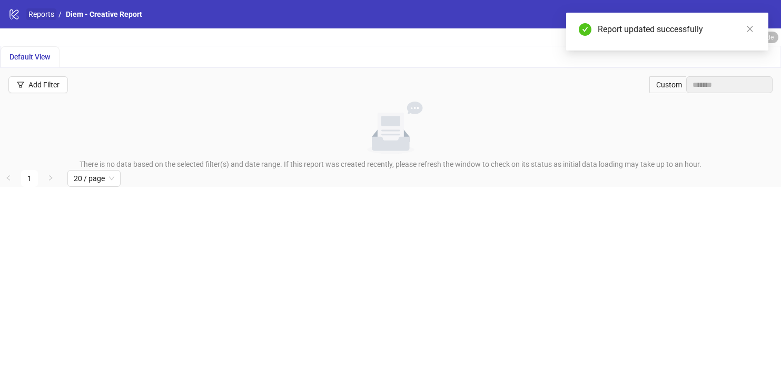
click at [42, 14] on link "Reports" at bounding box center [41, 14] width 30 height 12
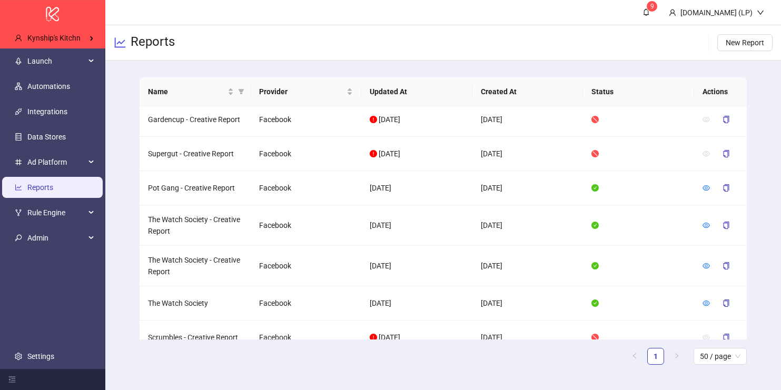
scroll to position [1250, 0]
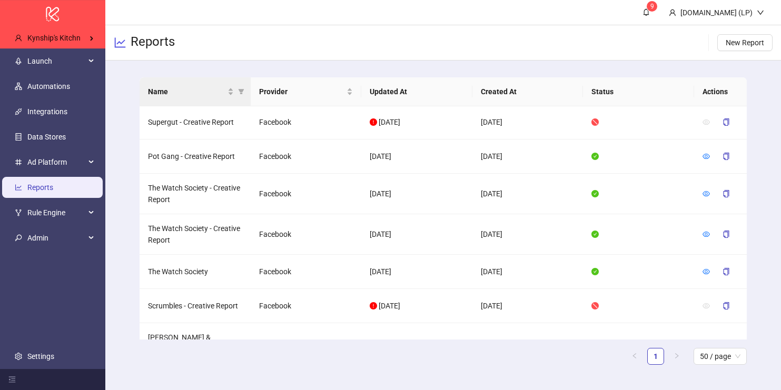
click at [241, 100] on th "Name" at bounding box center [195, 91] width 111 height 29
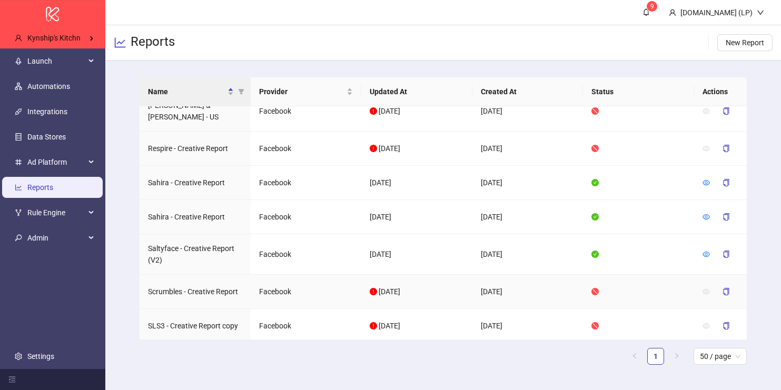
scroll to position [865, 0]
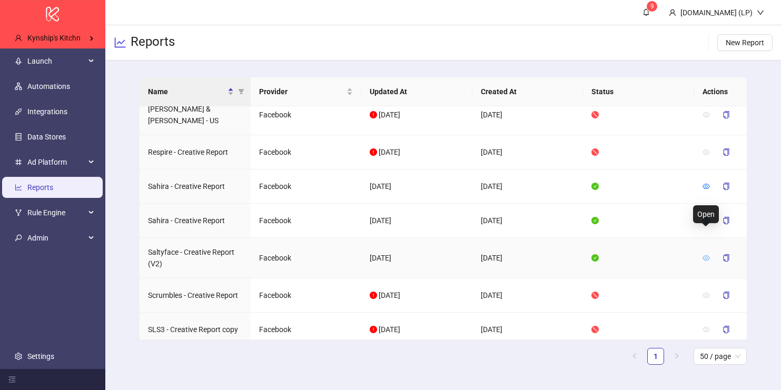
click at [707, 254] on icon "eye" at bounding box center [706, 257] width 7 height 7
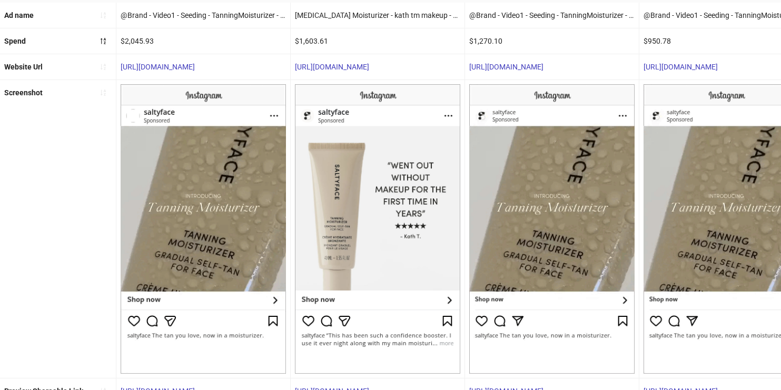
scroll to position [259, 0]
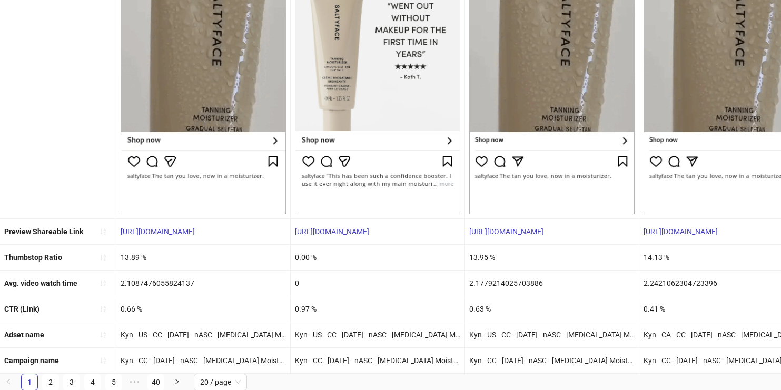
click at [178, 236] on div "[URL][DOMAIN_NAME]" at bounding box center [203, 231] width 174 height 25
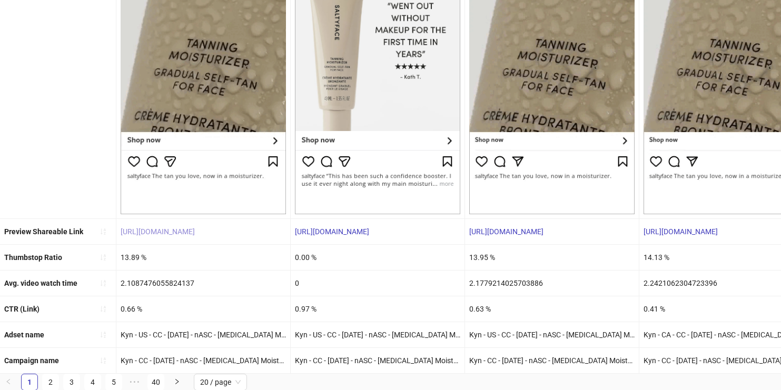
click at [179, 231] on link "[URL][DOMAIN_NAME]" at bounding box center [158, 232] width 74 height 8
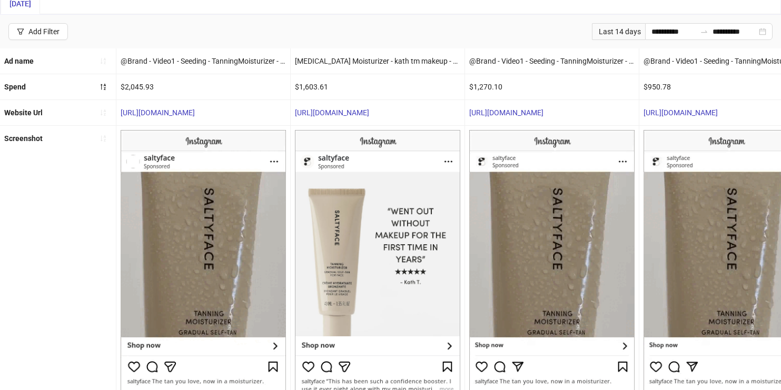
scroll to position [0, 0]
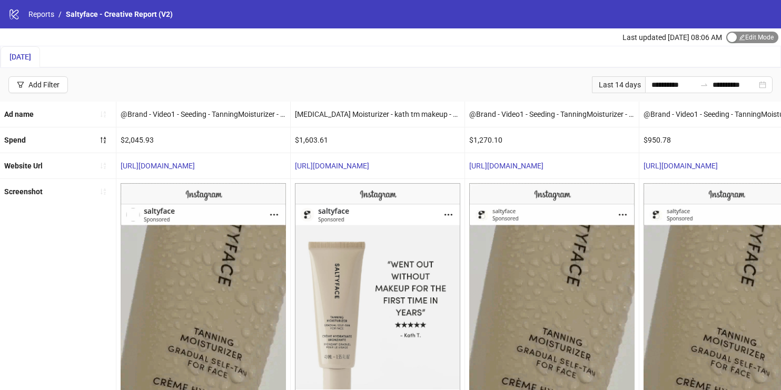
click at [761, 41] on span "Edit Mode Edit Mode" at bounding box center [752, 38] width 52 height 12
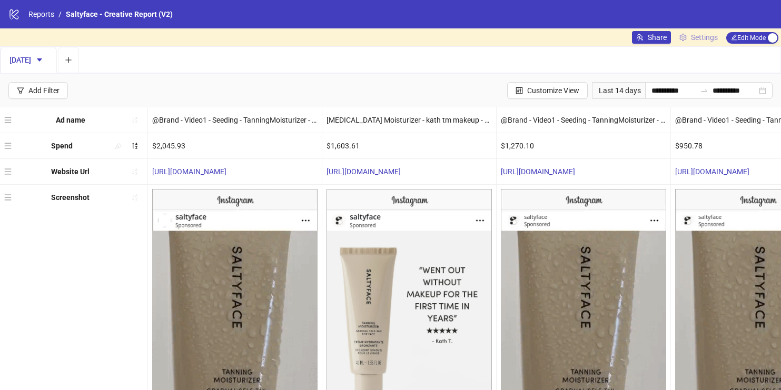
click at [705, 31] on link "Settings" at bounding box center [698, 37] width 47 height 13
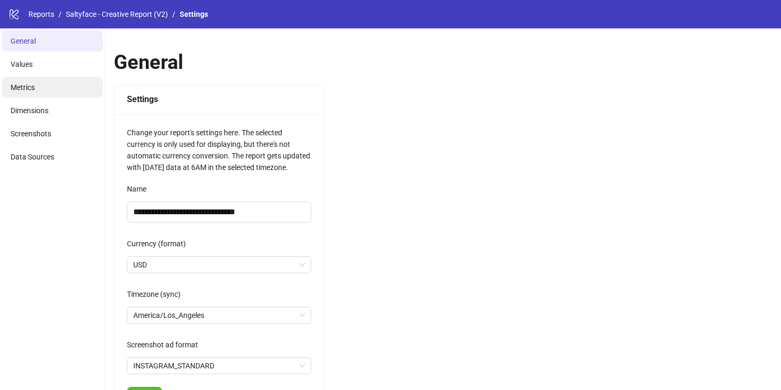
click at [17, 78] on li "Metrics" at bounding box center [52, 87] width 101 height 21
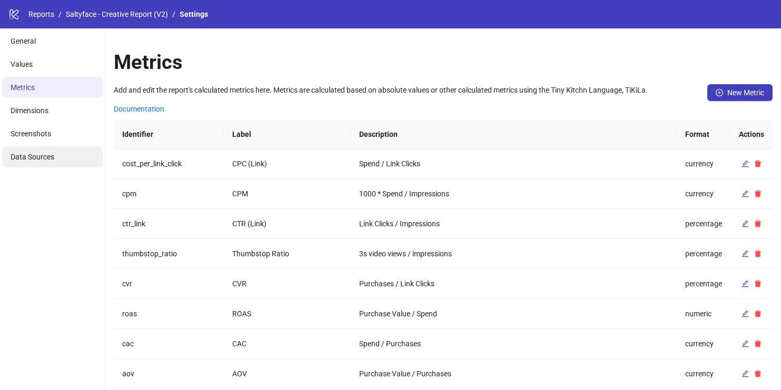
click at [46, 150] on li "Data Sources" at bounding box center [52, 156] width 101 height 21
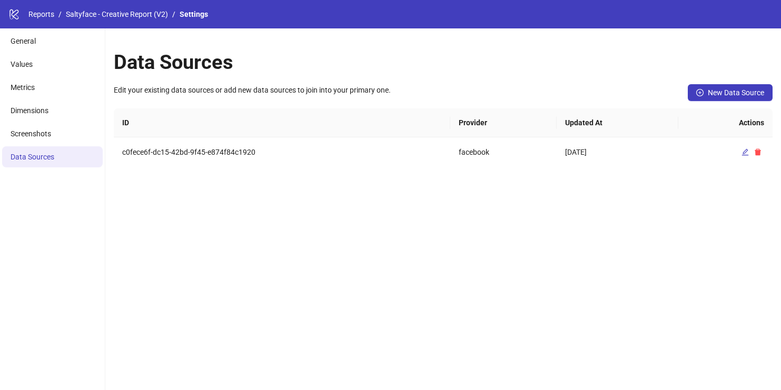
click at [32, 7] on div "logo/logo-mobile Reports / Saltyface - Creative Report (V2) / Settings" at bounding box center [390, 14] width 781 height 28
click at [33, 11] on link "Reports" at bounding box center [41, 14] width 30 height 12
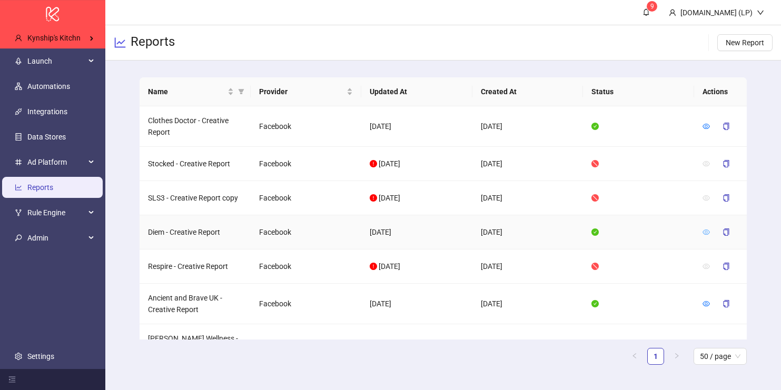
click at [705, 236] on link at bounding box center [706, 232] width 7 height 8
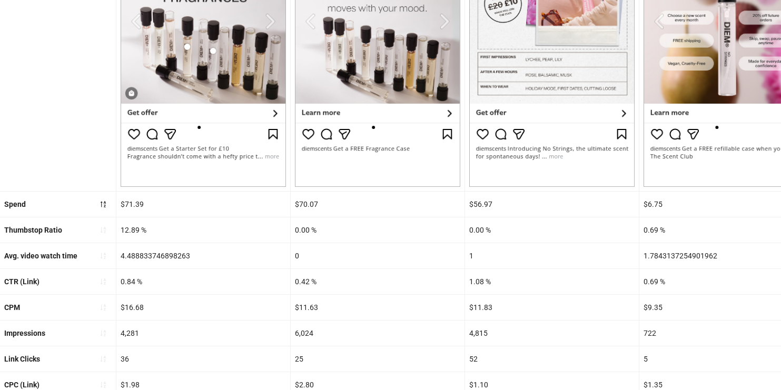
scroll to position [337, 0]
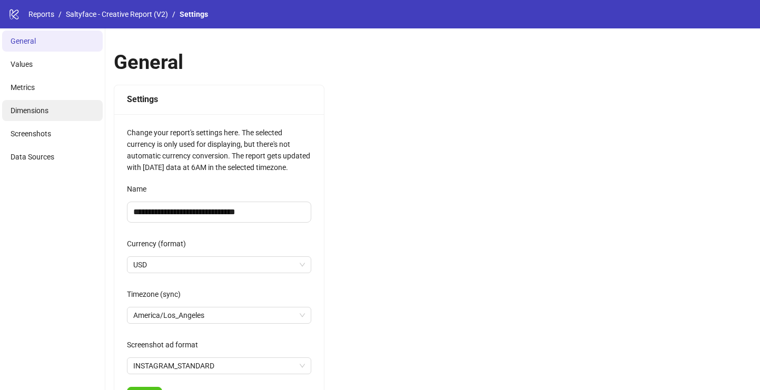
click at [33, 109] on span "Dimensions" at bounding box center [30, 110] width 38 height 8
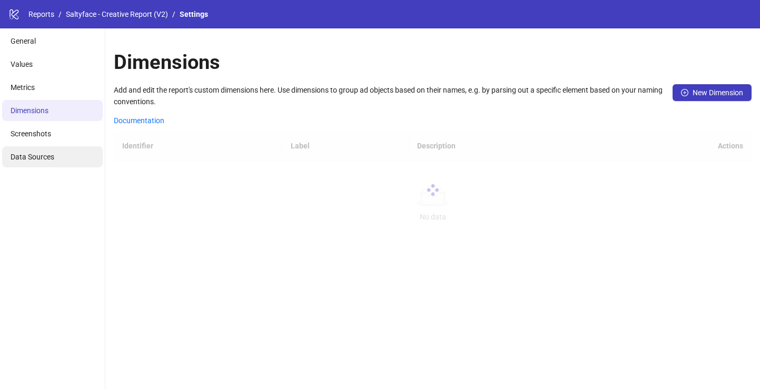
click at [38, 163] on li "Data Sources" at bounding box center [52, 156] width 101 height 21
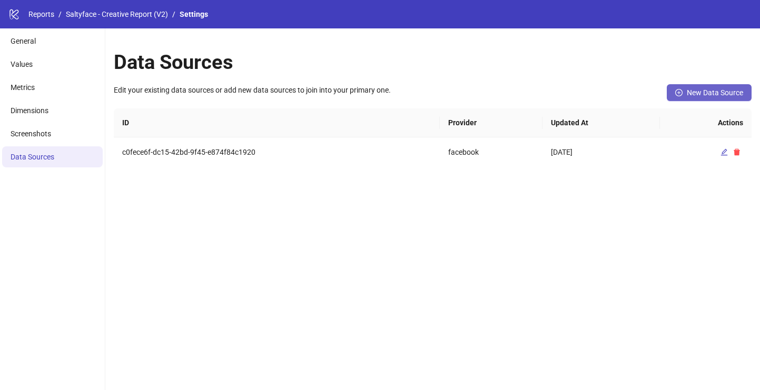
click at [691, 97] on span "New Data Source" at bounding box center [715, 92] width 56 height 8
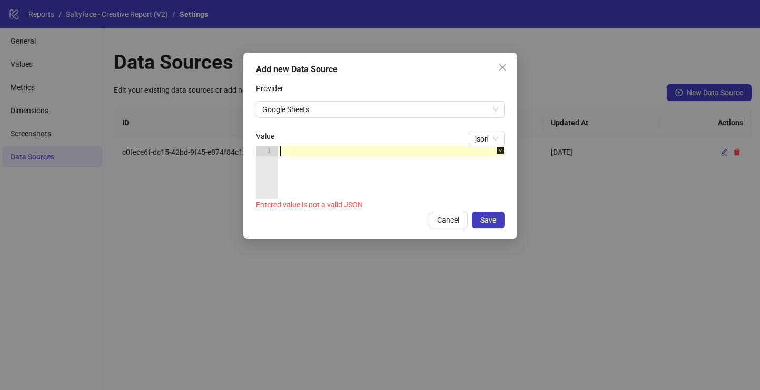
click at [416, 147] on div at bounding box center [397, 182] width 238 height 73
paste textarea "*"
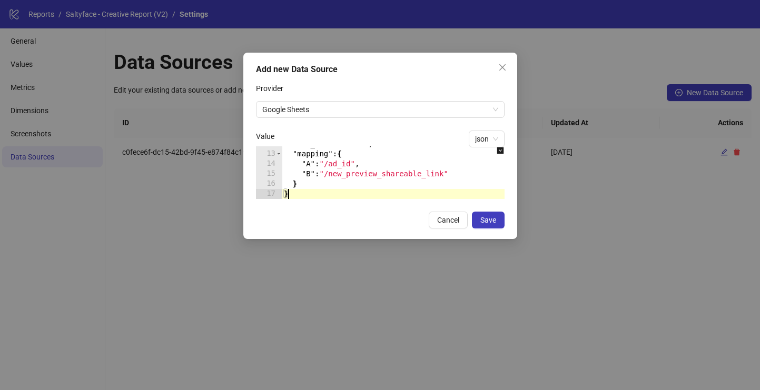
click at [499, 151] on icon "down-square" at bounding box center [500, 150] width 7 height 7
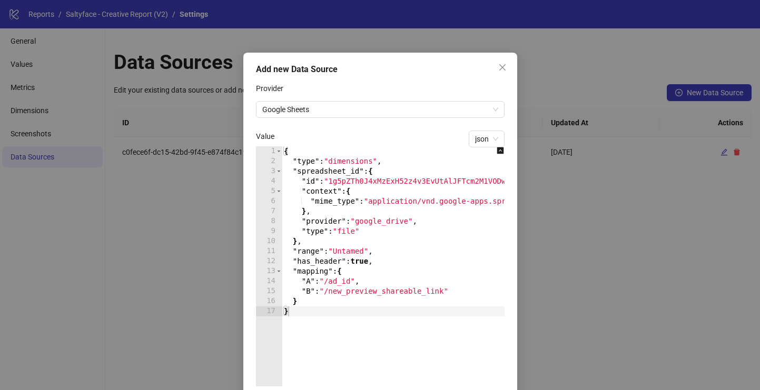
scroll to position [0, 0]
click at [367, 183] on div "{ "type" : "dimensions" , "spreadsheet_id" : { "id" : "1g5pZTh0J4xMzExH52z4v3Ev…" at bounding box center [417, 276] width 270 height 260
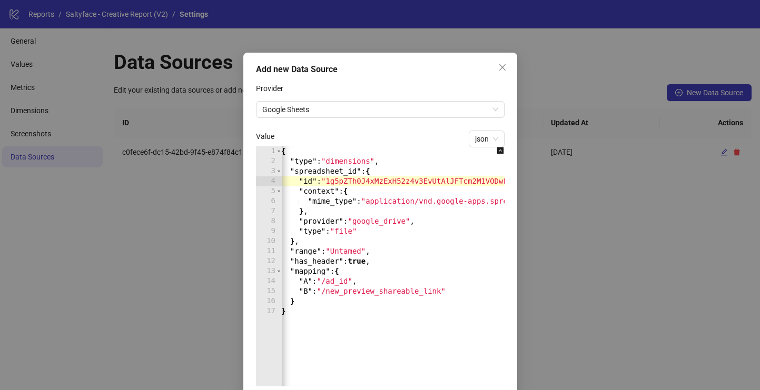
scroll to position [0, 2]
click at [346, 249] on div "{ "type" : "dimensions" , "spreadsheet_id" : { "id" : "1g5pZTh0J4xMzExH52z4v3Ev…" at bounding box center [415, 276] width 270 height 260
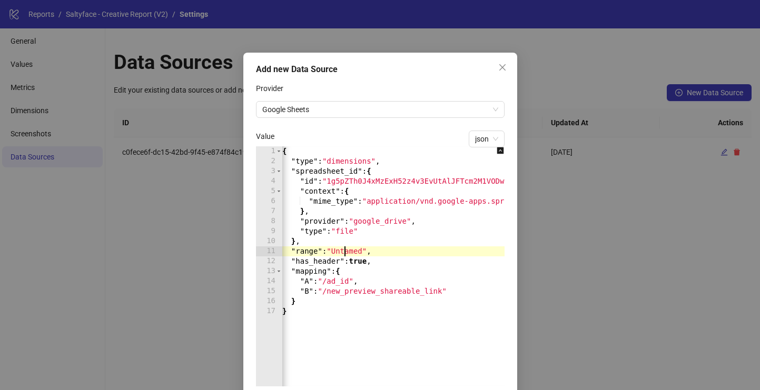
click at [346, 249] on div "{ "type" : "dimensions" , "spreadsheet_id" : { "id" : "1g5pZTh0J4xMzExH52z4v3Ev…" at bounding box center [415, 276] width 270 height 260
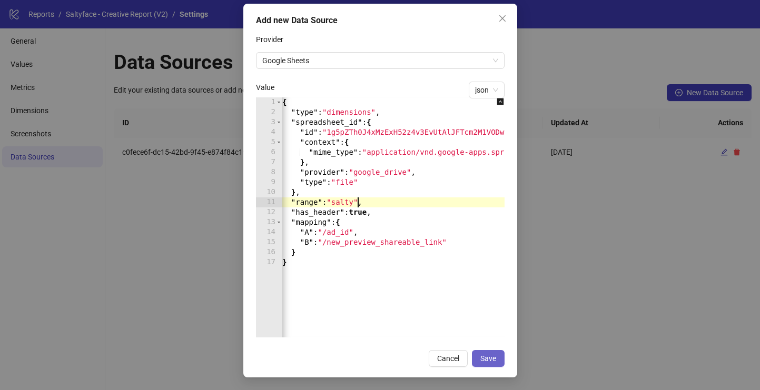
type textarea "**********"
click at [494, 359] on span "Save" at bounding box center [488, 359] width 16 height 8
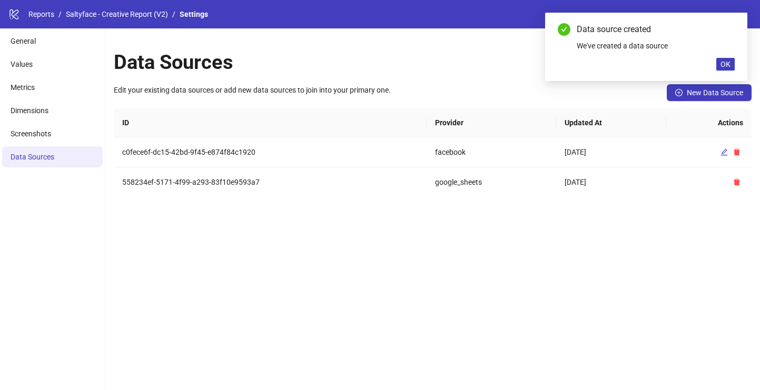
scroll to position [0, 0]
click at [727, 59] on button "OK" at bounding box center [725, 64] width 18 height 13
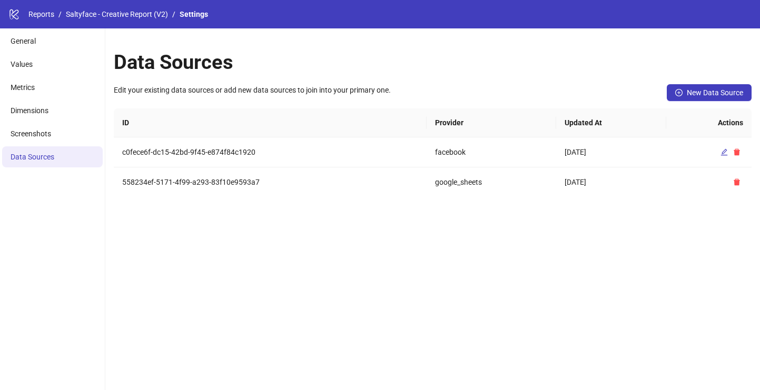
click at [105, 20] on div "logo/logo-mobile Reports / Saltyface - Creative Report (V2) / Settings" at bounding box center [380, 14] width 760 height 28
click at [43, 70] on li "Values" at bounding box center [52, 64] width 101 height 21
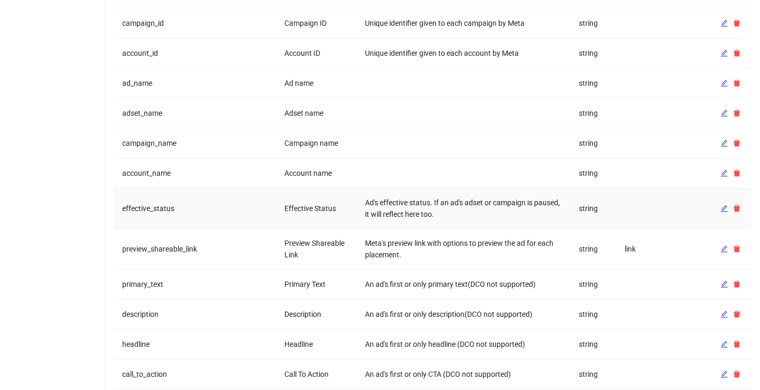
scroll to position [264, 0]
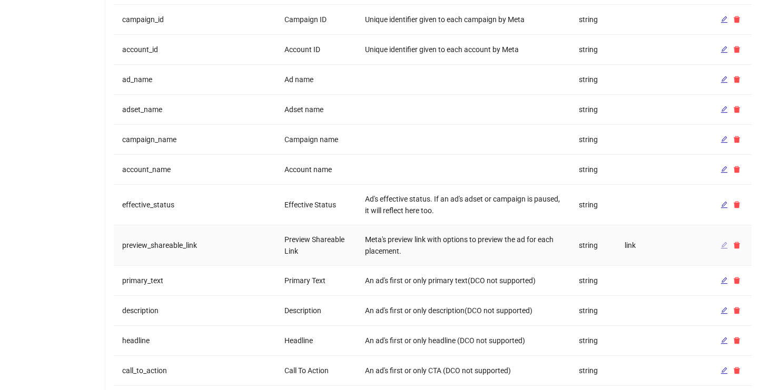
click at [719, 247] on button "button" at bounding box center [724, 245] width 13 height 13
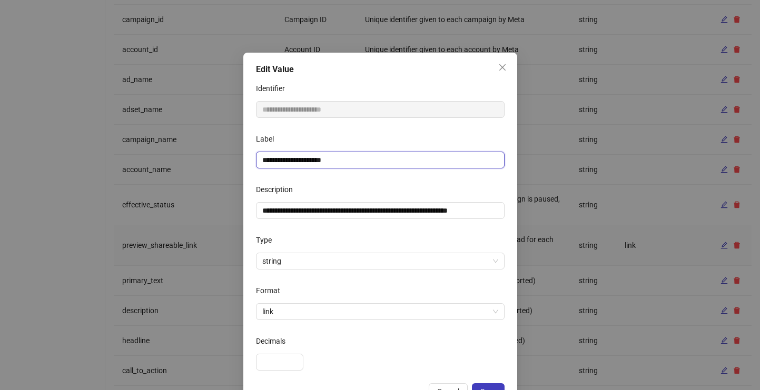
click at [351, 160] on input "**********" at bounding box center [380, 160] width 249 height 17
type input "**********"
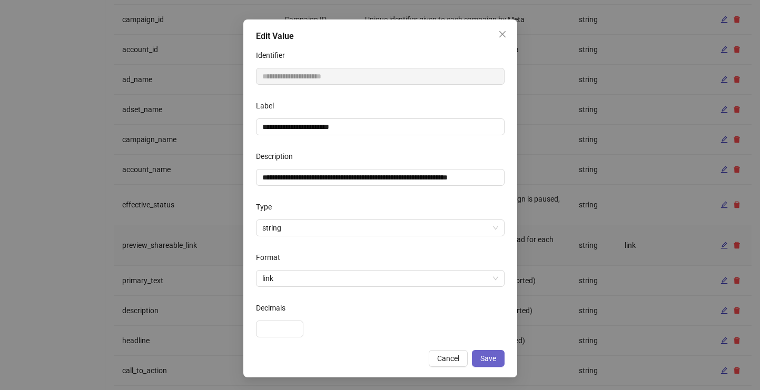
click at [498, 352] on button "Save" at bounding box center [488, 358] width 33 height 17
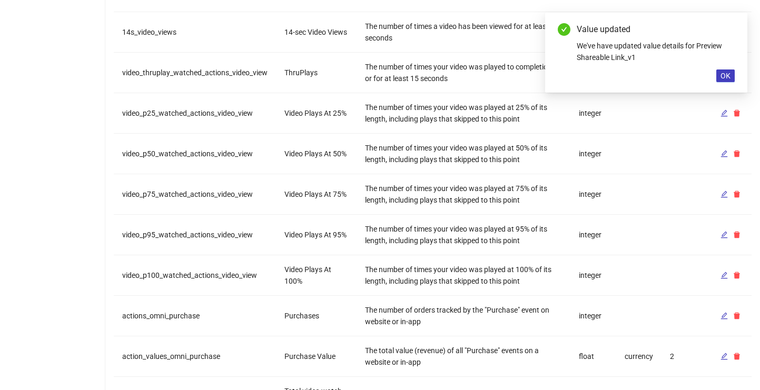
scroll to position [1086, 0]
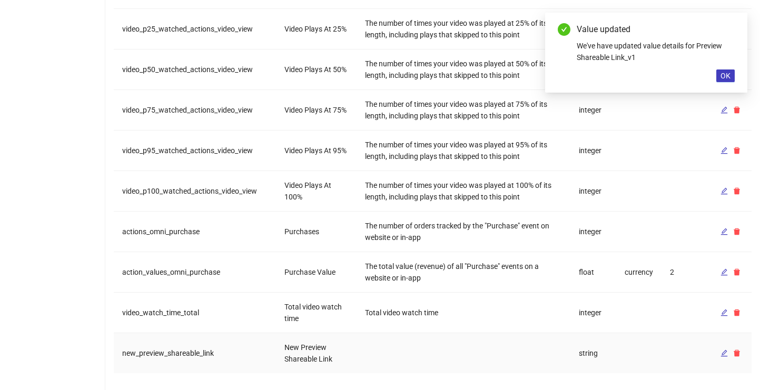
click at [724, 361] on td at bounding box center [731, 353] width 42 height 40
click at [725, 356] on icon "edit" at bounding box center [724, 353] width 7 height 7
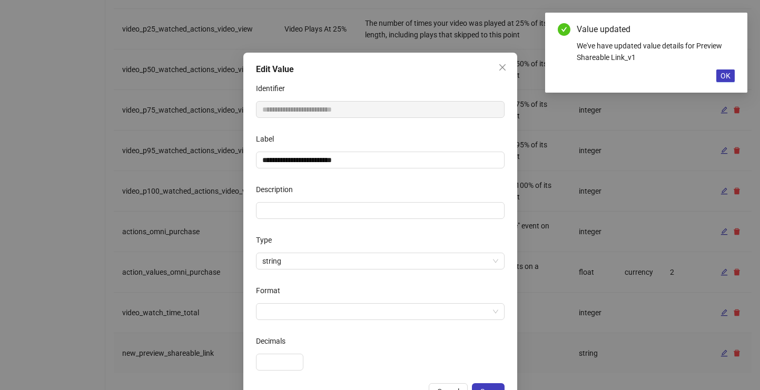
scroll to position [33, 0]
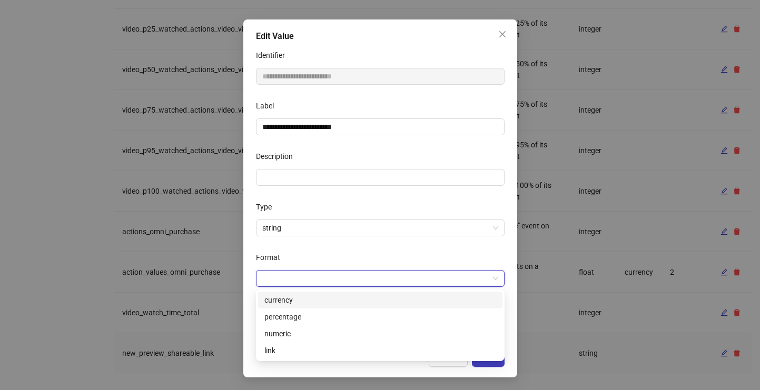
click at [293, 272] on input "Format" at bounding box center [375, 279] width 227 height 16
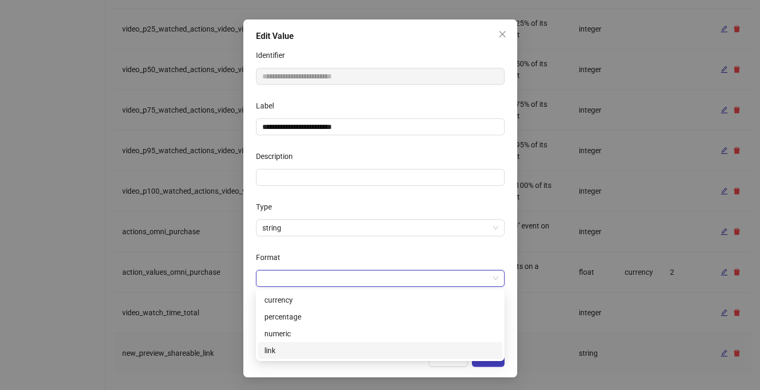
click at [288, 346] on div "link" at bounding box center [380, 351] width 232 height 12
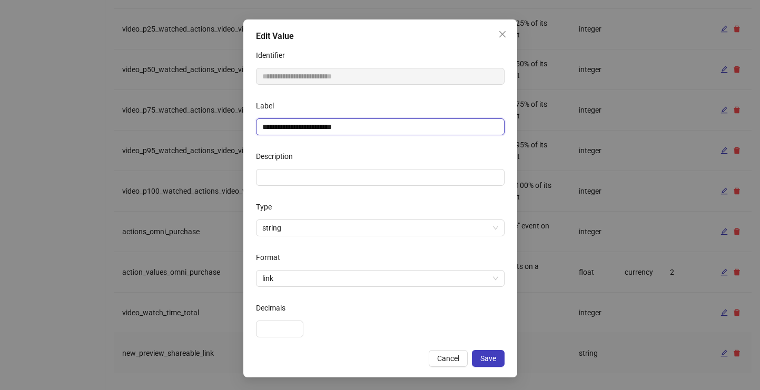
drag, startPoint x: 279, startPoint y: 125, endPoint x: 230, endPoint y: 125, distance: 49.0
click at [230, 125] on div "**********" at bounding box center [380, 195] width 760 height 390
type input "**********"
click at [376, 351] on div "Cancel Save" at bounding box center [380, 358] width 249 height 17
click at [477, 357] on button "Save" at bounding box center [488, 358] width 33 height 17
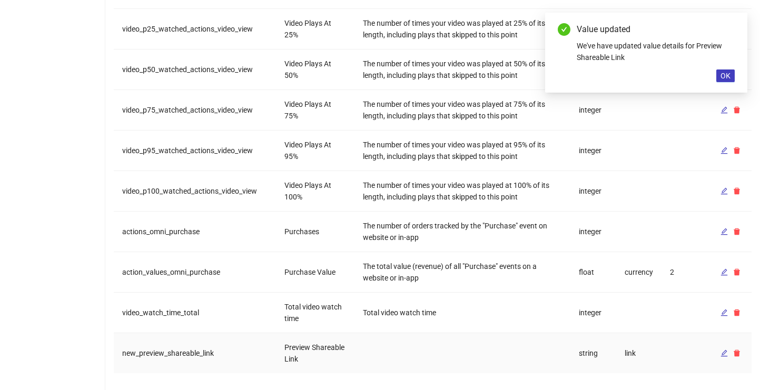
scroll to position [0, 0]
click at [726, 76] on span "OK" at bounding box center [726, 76] width 10 height 8
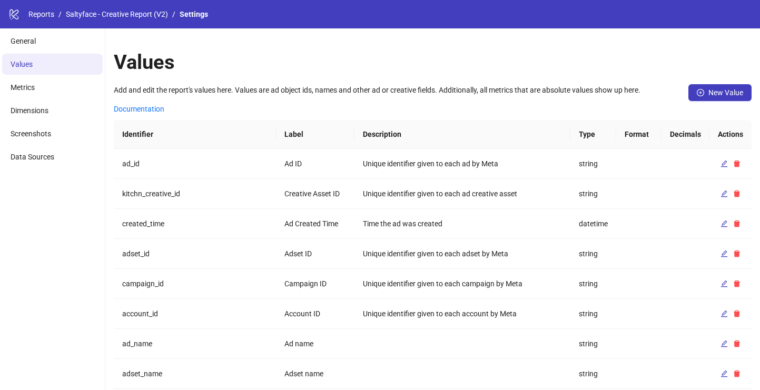
click at [160, 21] on div "logo/logo-mobile Reports / Saltyface - Creative Report (V2) / Settings" at bounding box center [380, 14] width 760 height 28
click at [160, 7] on div "logo/logo-mobile Reports / Saltyface - Creative Report (V2) / Settings" at bounding box center [380, 14] width 760 height 28
click at [155, 17] on link "Saltyface - Creative Report (V2)" at bounding box center [117, 14] width 106 height 12
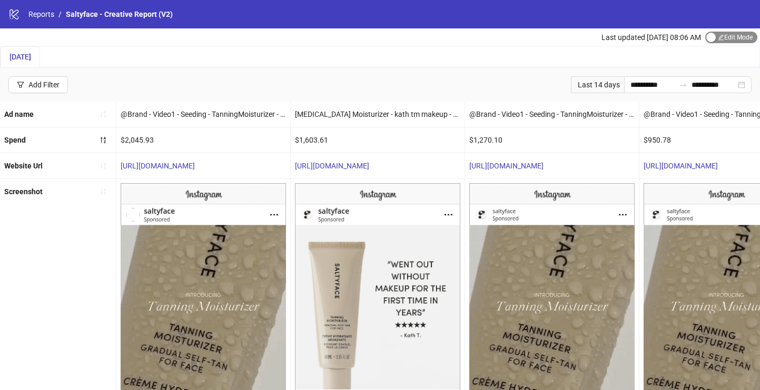
click at [726, 37] on span "Edit Mode Edit Mode" at bounding box center [731, 38] width 52 height 12
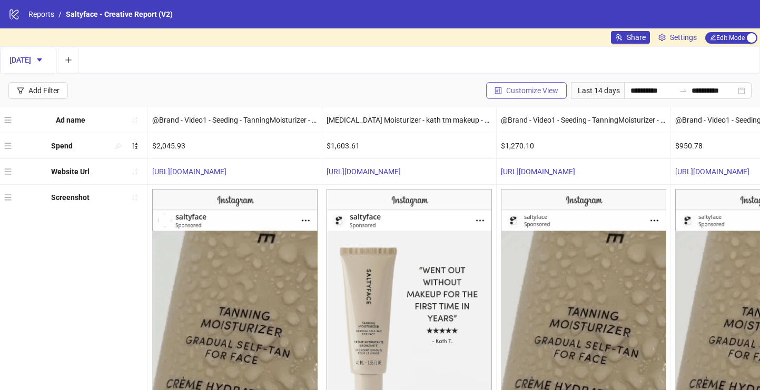
click at [538, 90] on span "Customize View" at bounding box center [532, 90] width 52 height 8
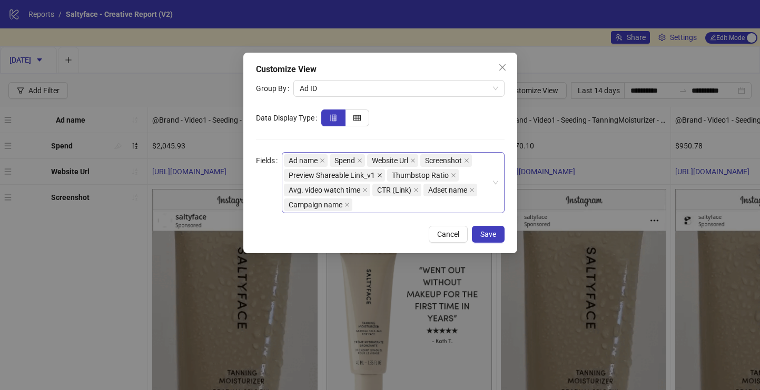
click at [379, 175] on icon "close" at bounding box center [379, 175] width 5 height 5
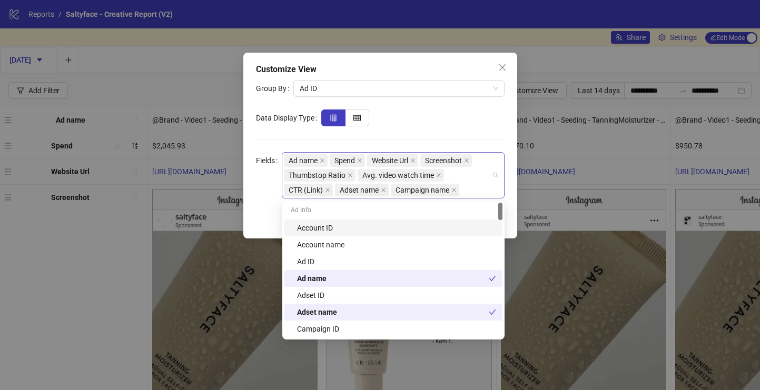
click at [475, 190] on div "Ad name Spend Website Url Screenshot Thumbstop Ratio Avg. video watch time CTR …" at bounding box center [388, 175] width 208 height 44
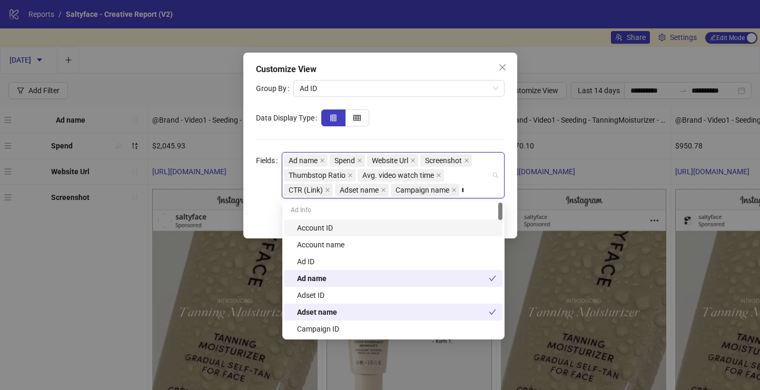
type input "***"
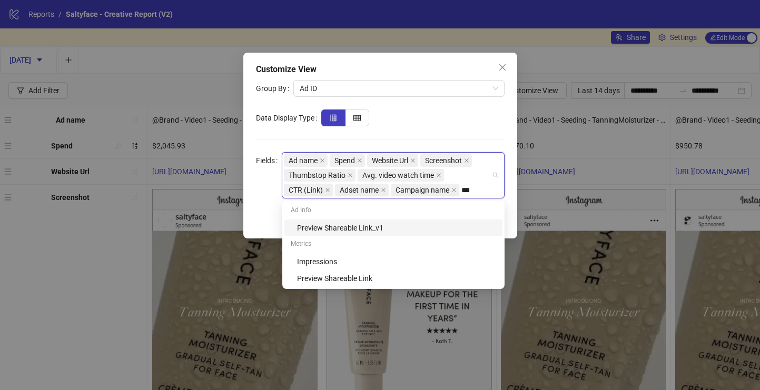
click at [419, 220] on div "Preview Shareable Link_v1" at bounding box center [393, 228] width 218 height 17
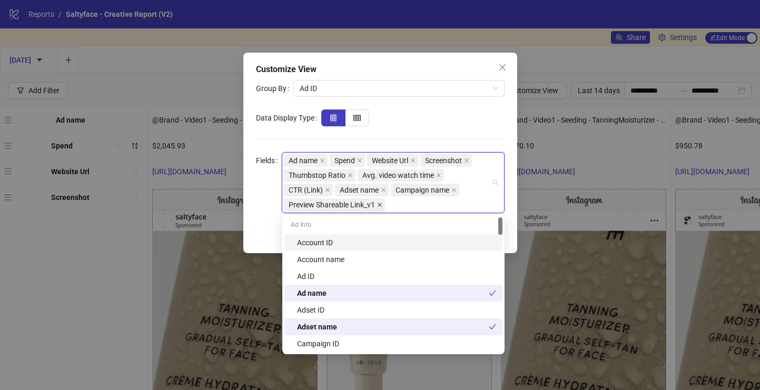
click at [380, 203] on icon "close" at bounding box center [379, 204] width 5 height 5
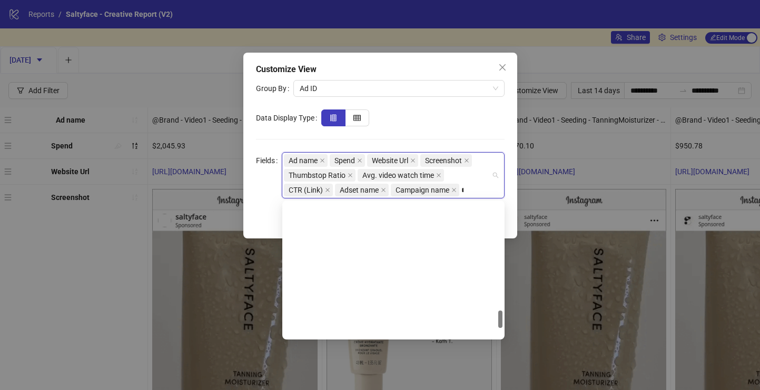
type input "***"
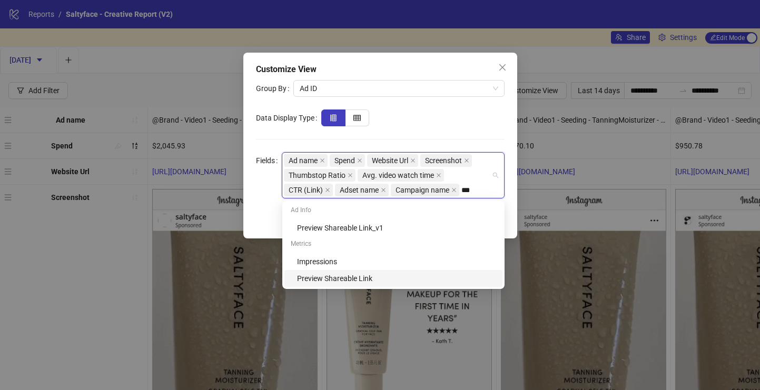
click at [357, 280] on div "Preview Shareable Link" at bounding box center [396, 279] width 199 height 12
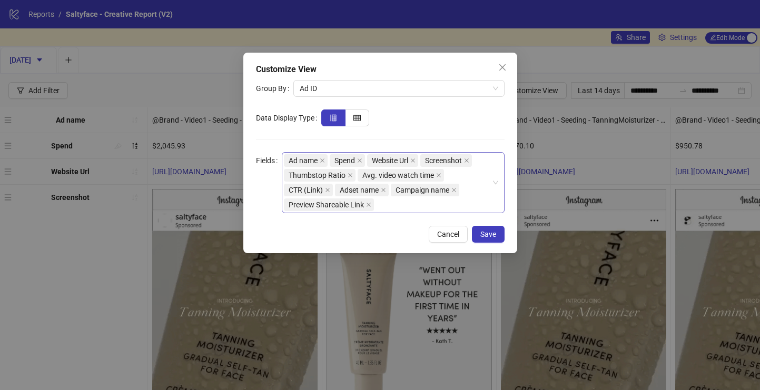
click at [447, 102] on form "Group By Ad ID Data Display Type Fields Ad name Spend Website Url Screenshot Th…" at bounding box center [380, 146] width 249 height 133
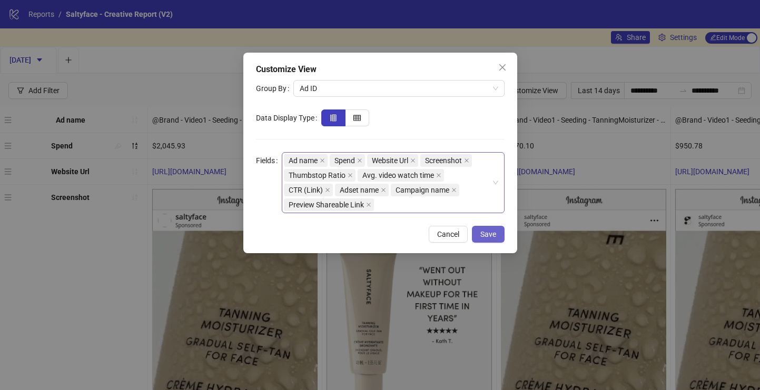
click at [478, 235] on button "Save" at bounding box center [488, 234] width 33 height 17
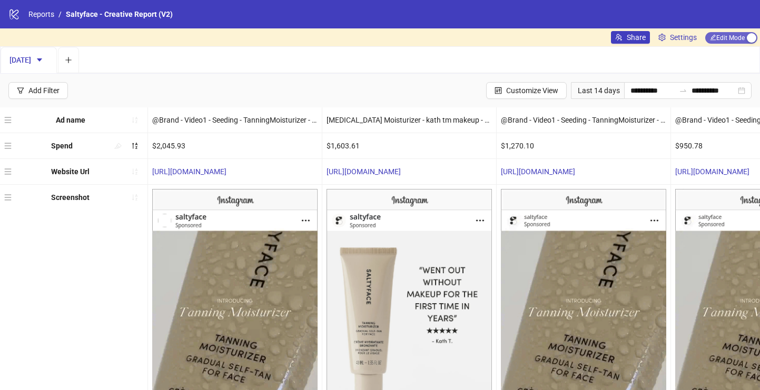
click at [723, 40] on span "Edit Mode Edit Mode" at bounding box center [731, 38] width 52 height 12
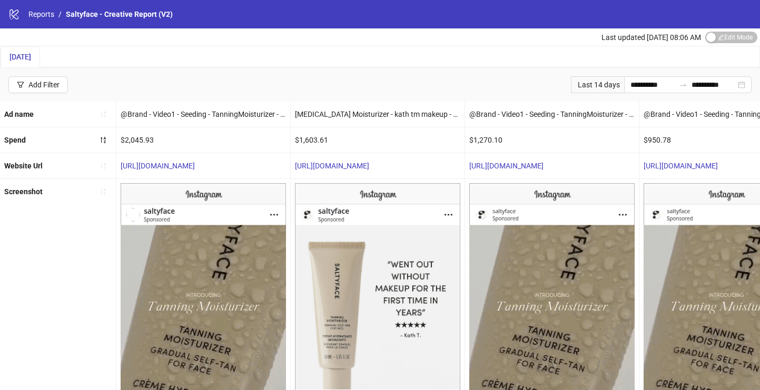
scroll to position [259, 0]
